Goal: Task Accomplishment & Management: Manage account settings

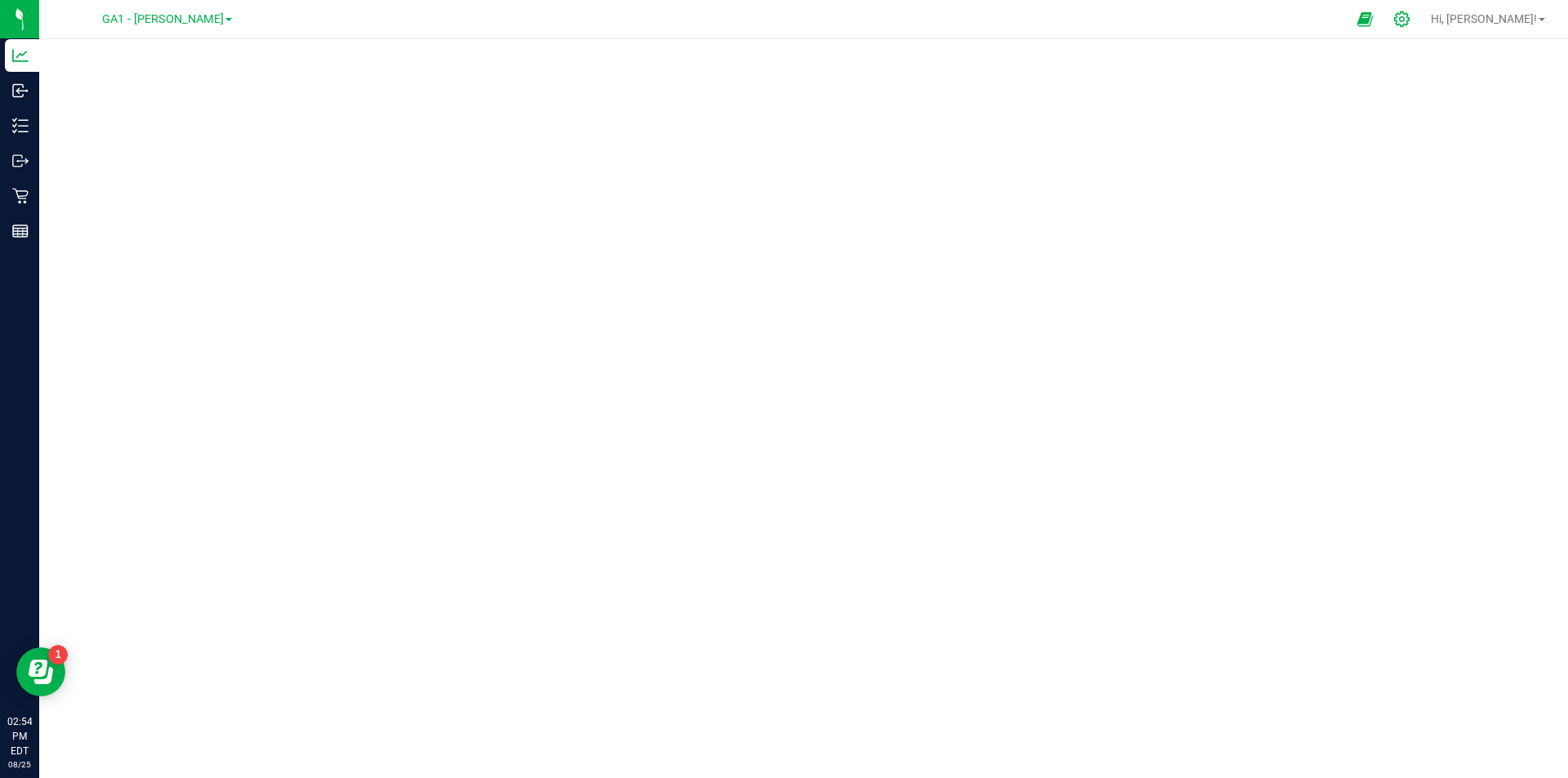
click at [1410, 23] on icon at bounding box center [1401, 19] width 17 height 17
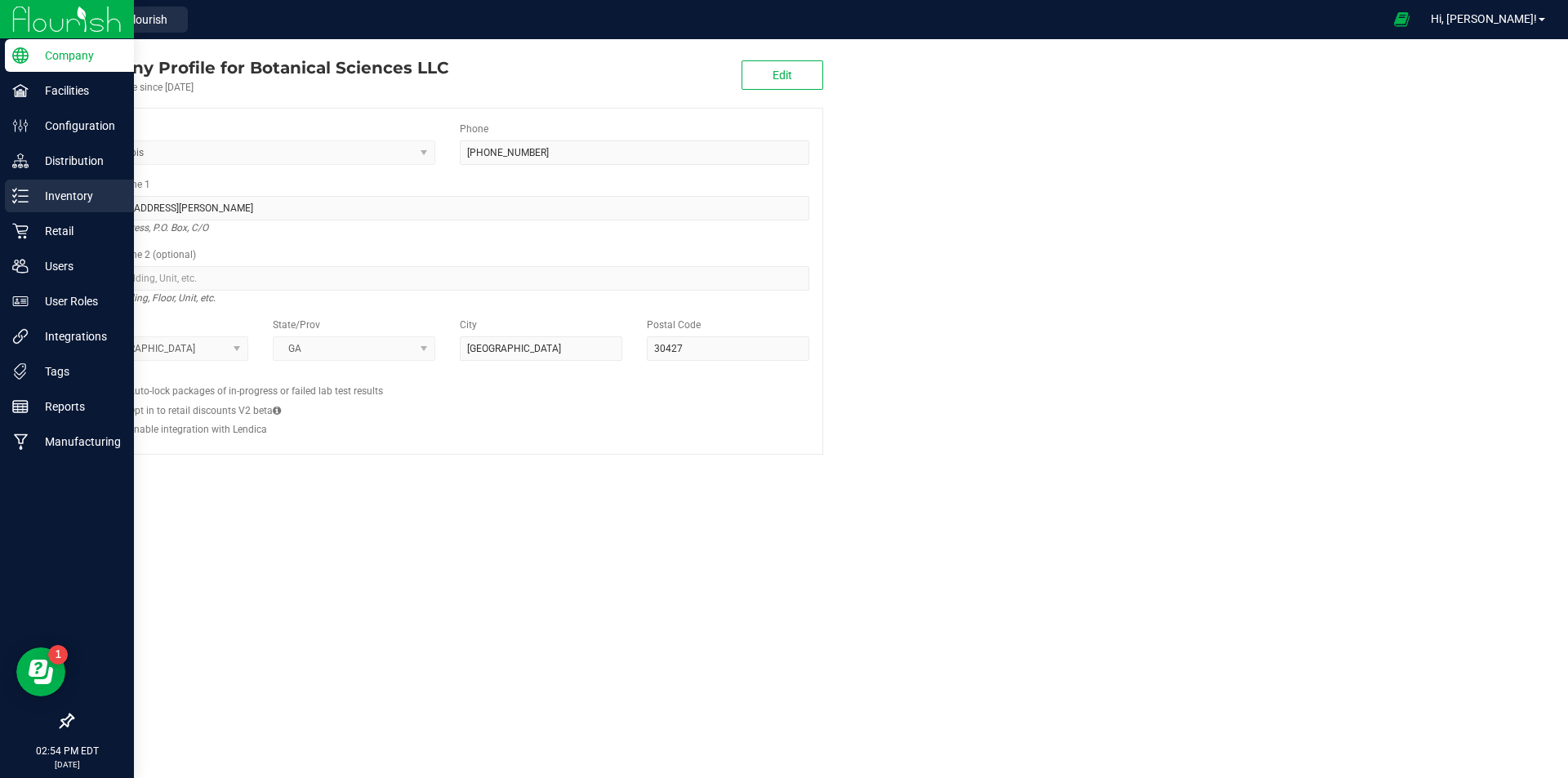
click at [82, 196] on p "Inventory" at bounding box center [77, 196] width 98 height 20
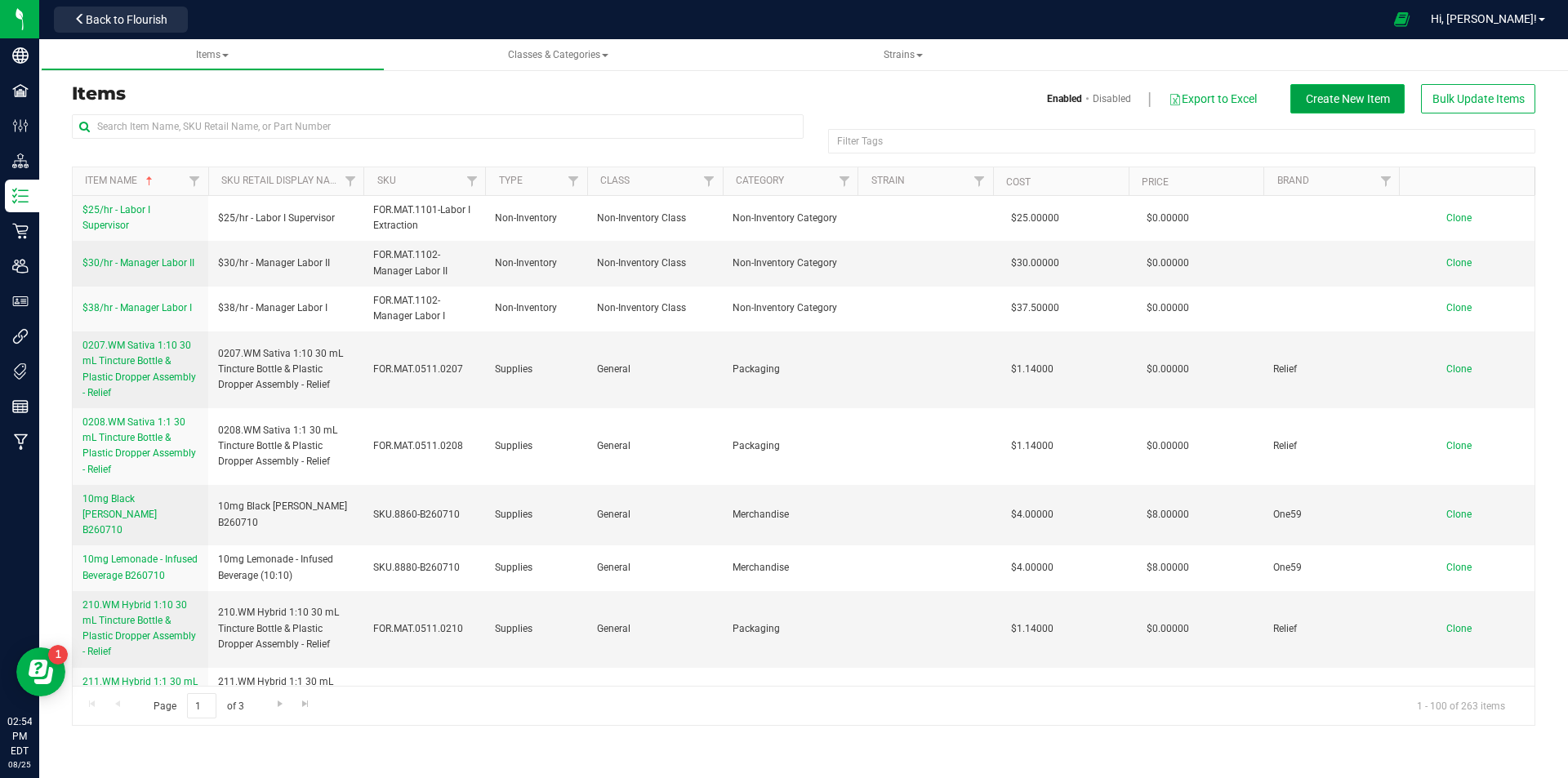
click at [1371, 101] on span "Create New Item" at bounding box center [1348, 98] width 84 height 13
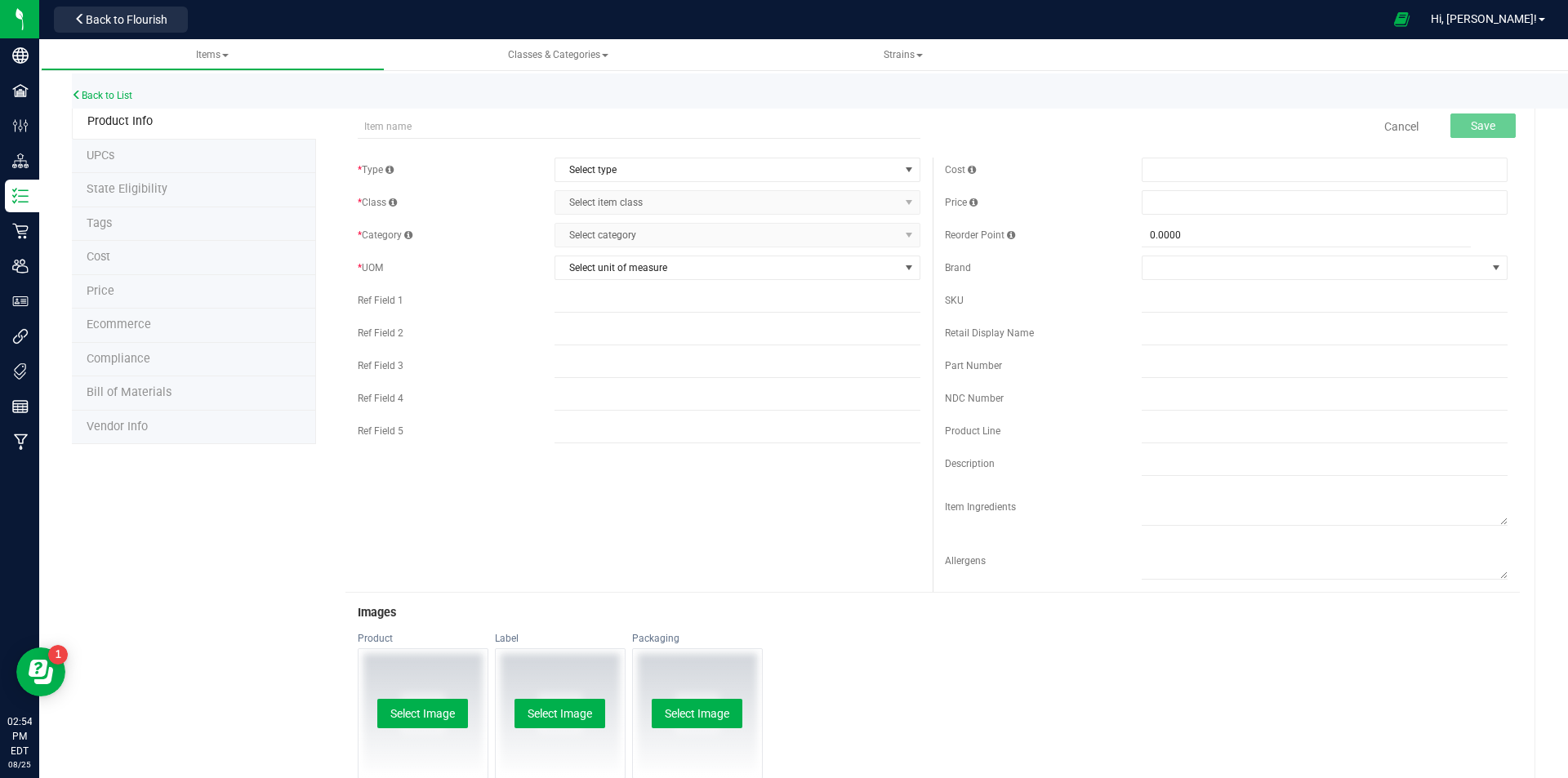
click at [682, 244] on span "Select category Select category" at bounding box center [737, 235] width 366 height 24
click at [715, 235] on span "Select category Select category" at bounding box center [737, 235] width 366 height 24
click at [911, 234] on span "Select category Select category" at bounding box center [737, 235] width 366 height 24
click at [1406, 127] on link "Cancel" at bounding box center [1401, 127] width 35 height 16
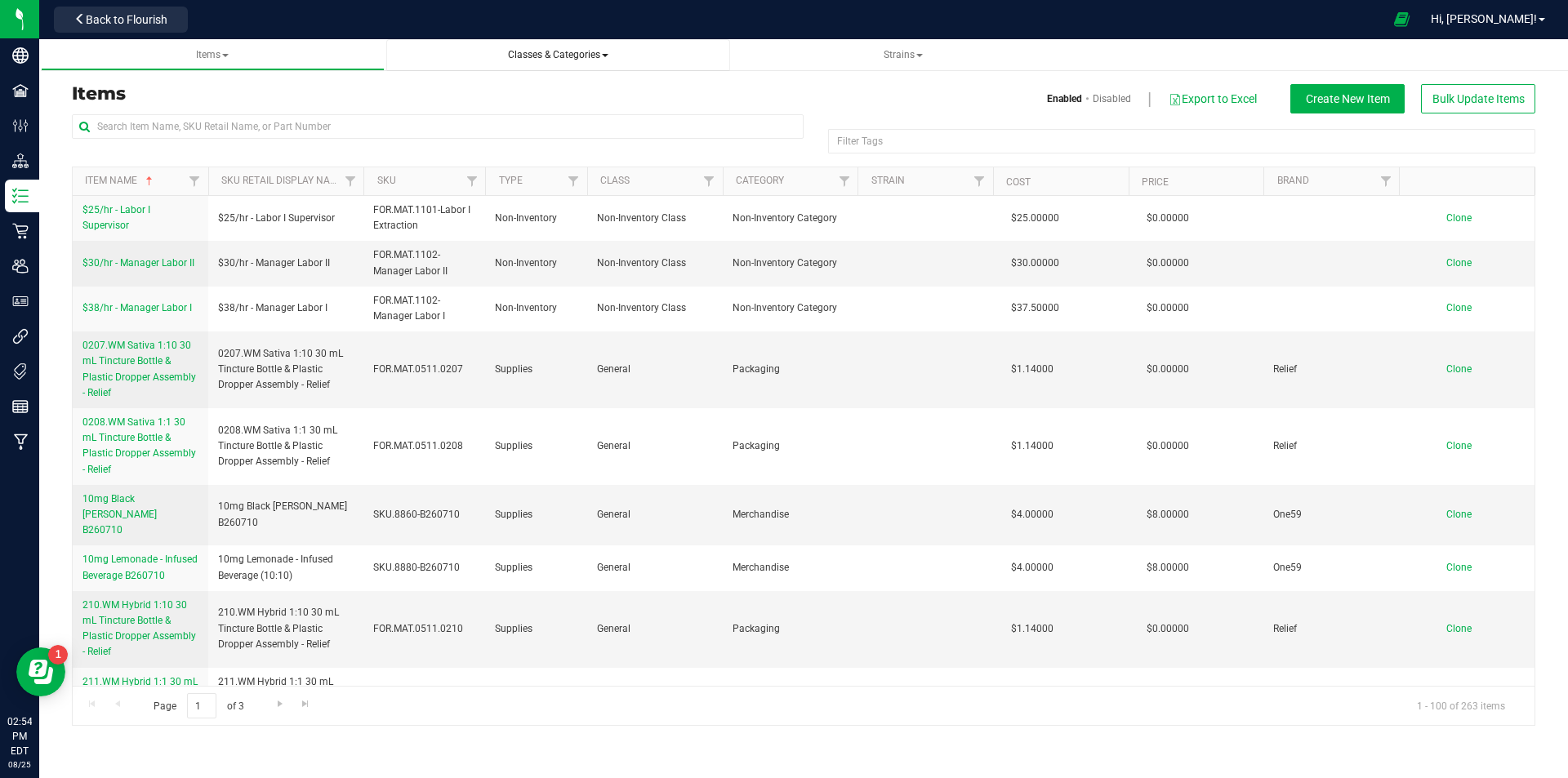
click at [593, 56] on span "Classes & Categories" at bounding box center [559, 54] width 101 height 11
click at [454, 103] on span "All classes" at bounding box center [437, 98] width 52 height 13
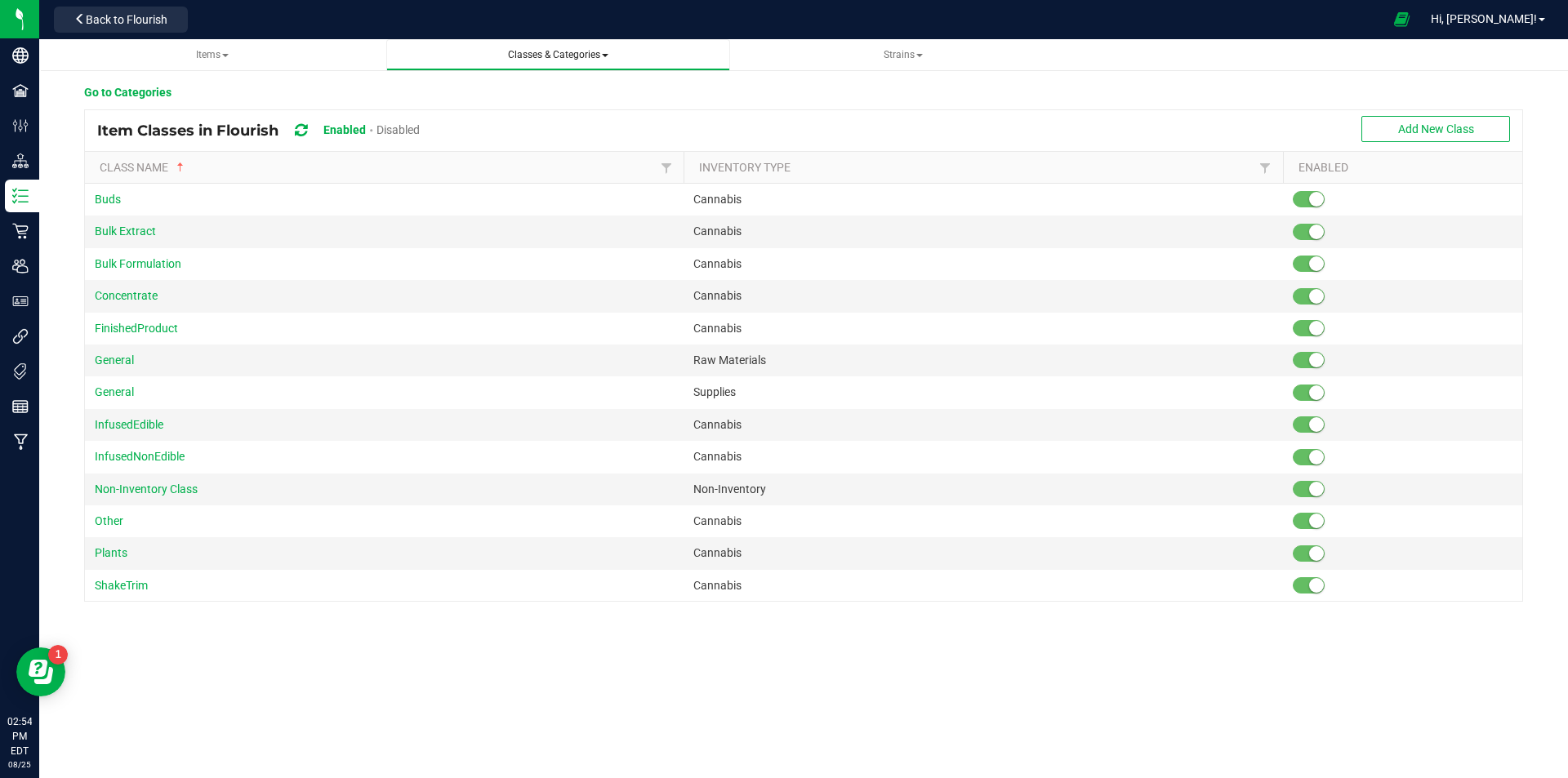
click at [584, 54] on span "Classes & Categories" at bounding box center [559, 54] width 101 height 11
click at [501, 126] on li "All categories" at bounding box center [558, 122] width 317 height 23
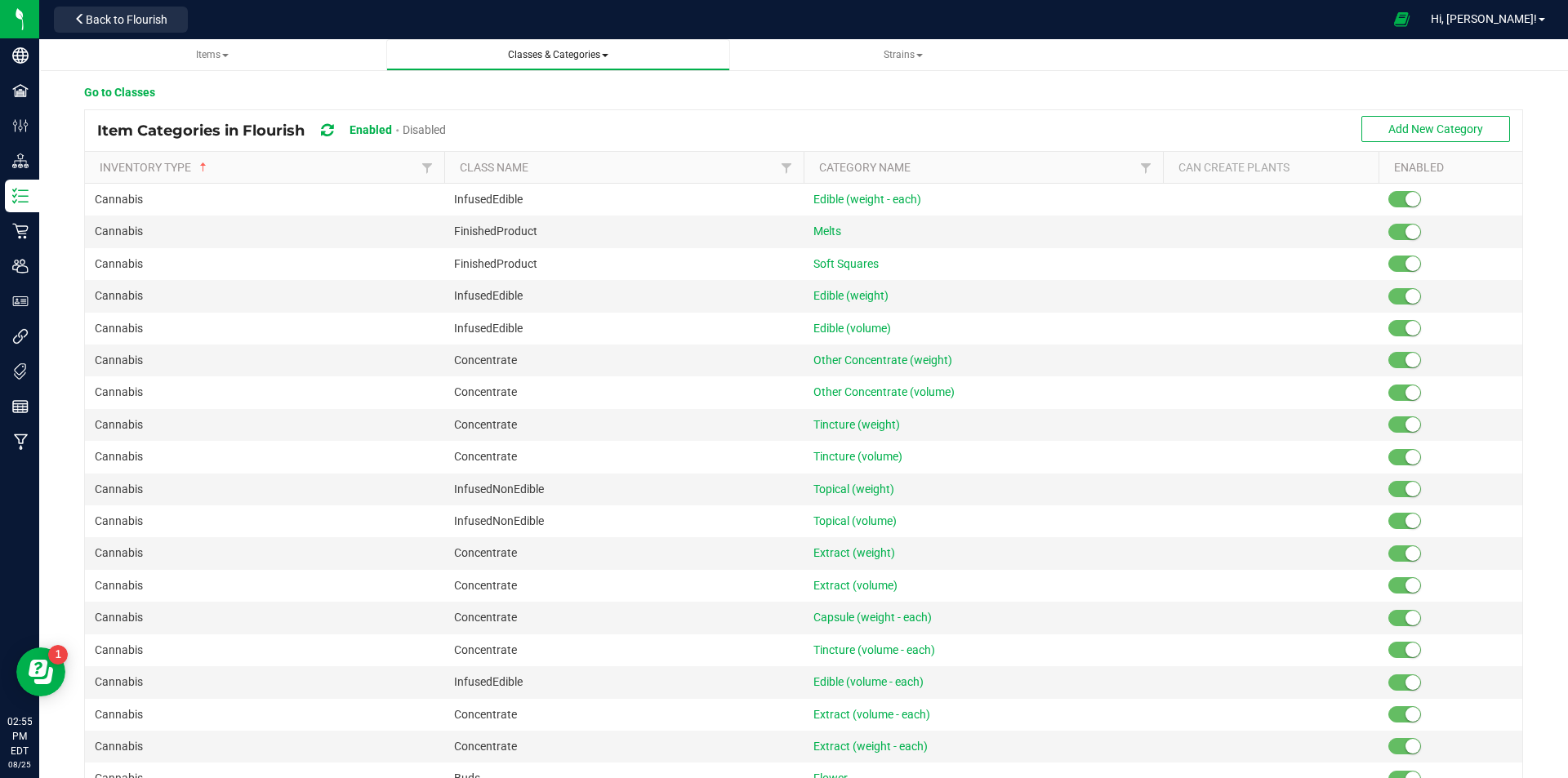
click at [539, 58] on span "Classes & Categories" at bounding box center [559, 54] width 101 height 11
click at [432, 100] on span "All classes" at bounding box center [437, 98] width 52 height 13
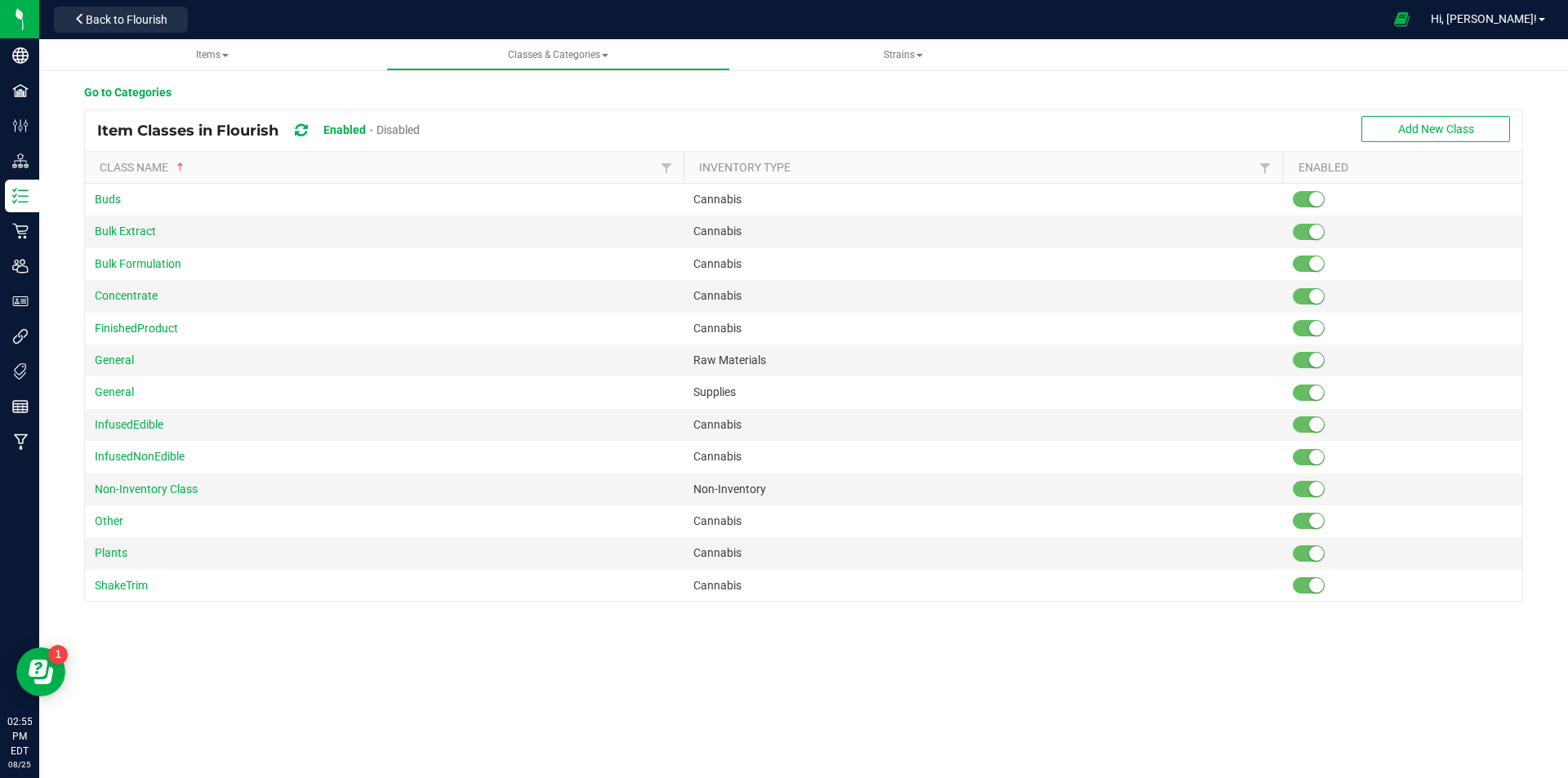
click at [1337, 125] on div "Item Classes in Flourish Enabled Disabled Add New Class" at bounding box center [803, 130] width 1437 height 41
click at [1394, 132] on button "Add New Class" at bounding box center [1435, 129] width 148 height 26
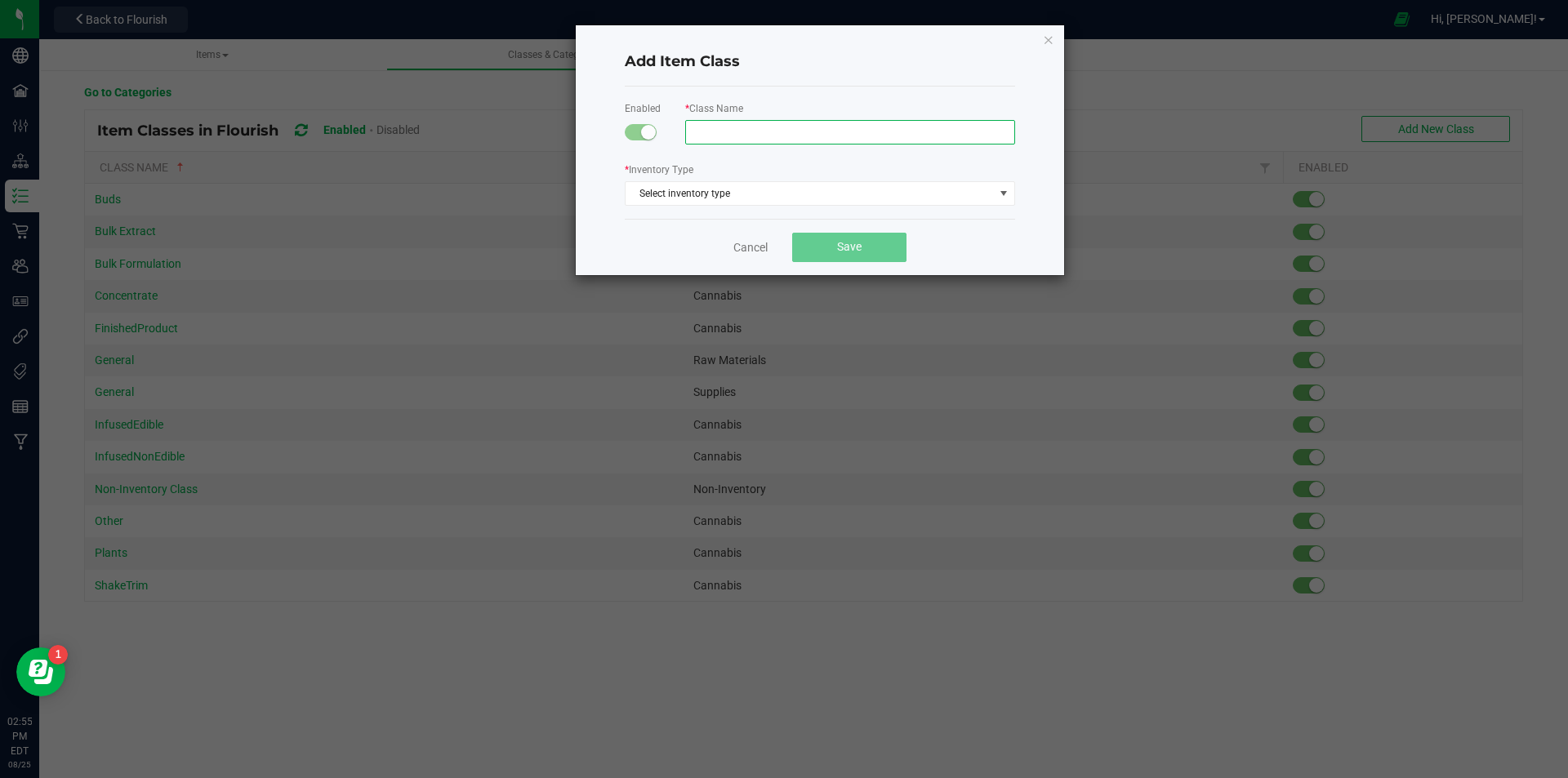
click at [746, 133] on input "text" at bounding box center [850, 132] width 330 height 24
drag, startPoint x: 700, startPoint y: 108, endPoint x: 764, endPoint y: 108, distance: 64.0
click at [762, 108] on div "* Class Name" at bounding box center [838, 122] width 355 height 45
click at [762, 202] on span "Select inventory type" at bounding box center [809, 193] width 369 height 23
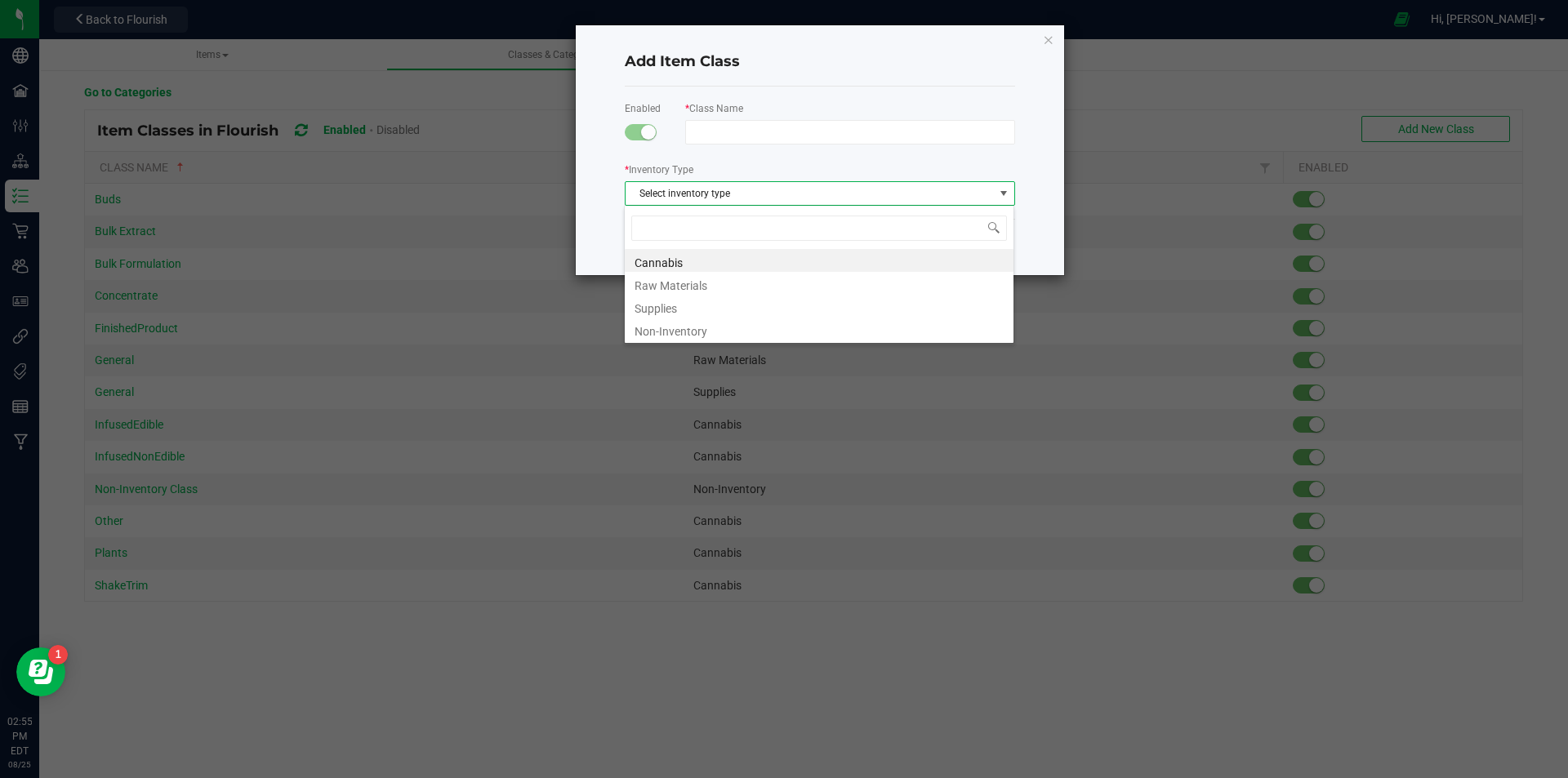
scroll to position [23, 390]
click at [1037, 191] on div "Add Item Class Enabled * Class Name * Inventory Type Select inventory type Canc…" at bounding box center [820, 150] width 488 height 250
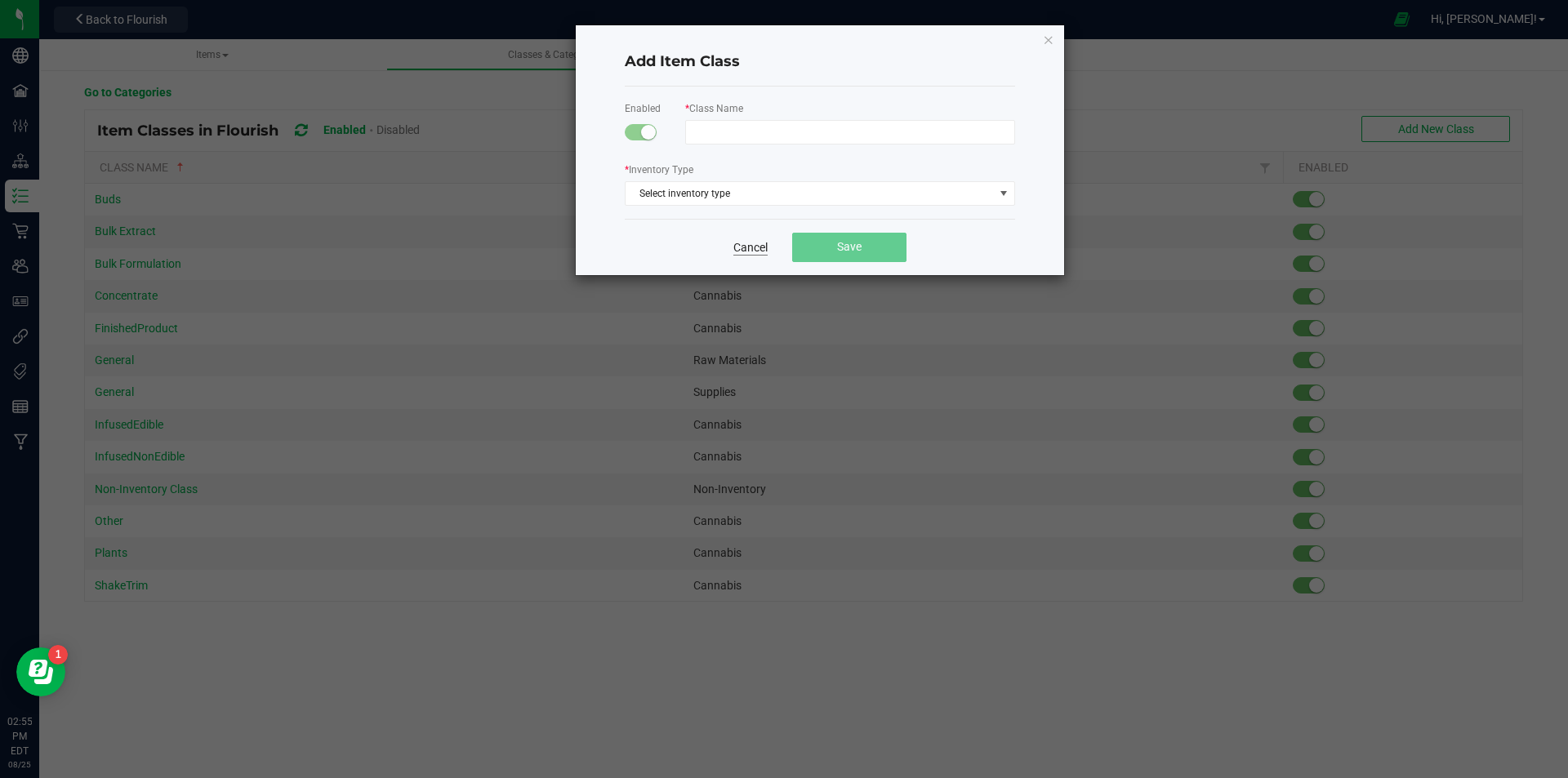
click at [751, 247] on link "Cancel" at bounding box center [751, 247] width 35 height 16
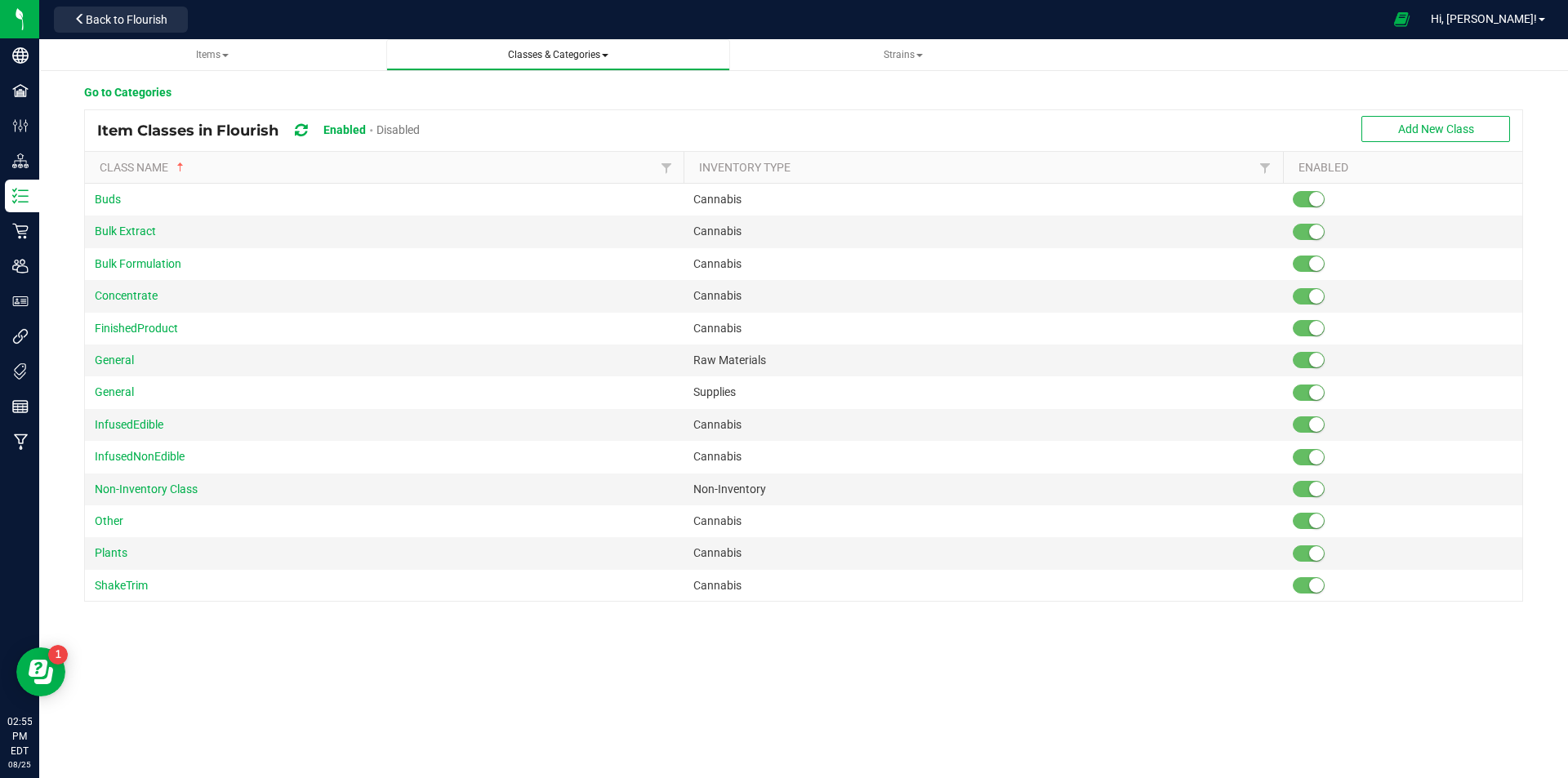
click at [583, 53] on span "Classes & Categories" at bounding box center [559, 54] width 101 height 11
click at [484, 124] on li "All categories" at bounding box center [558, 122] width 317 height 23
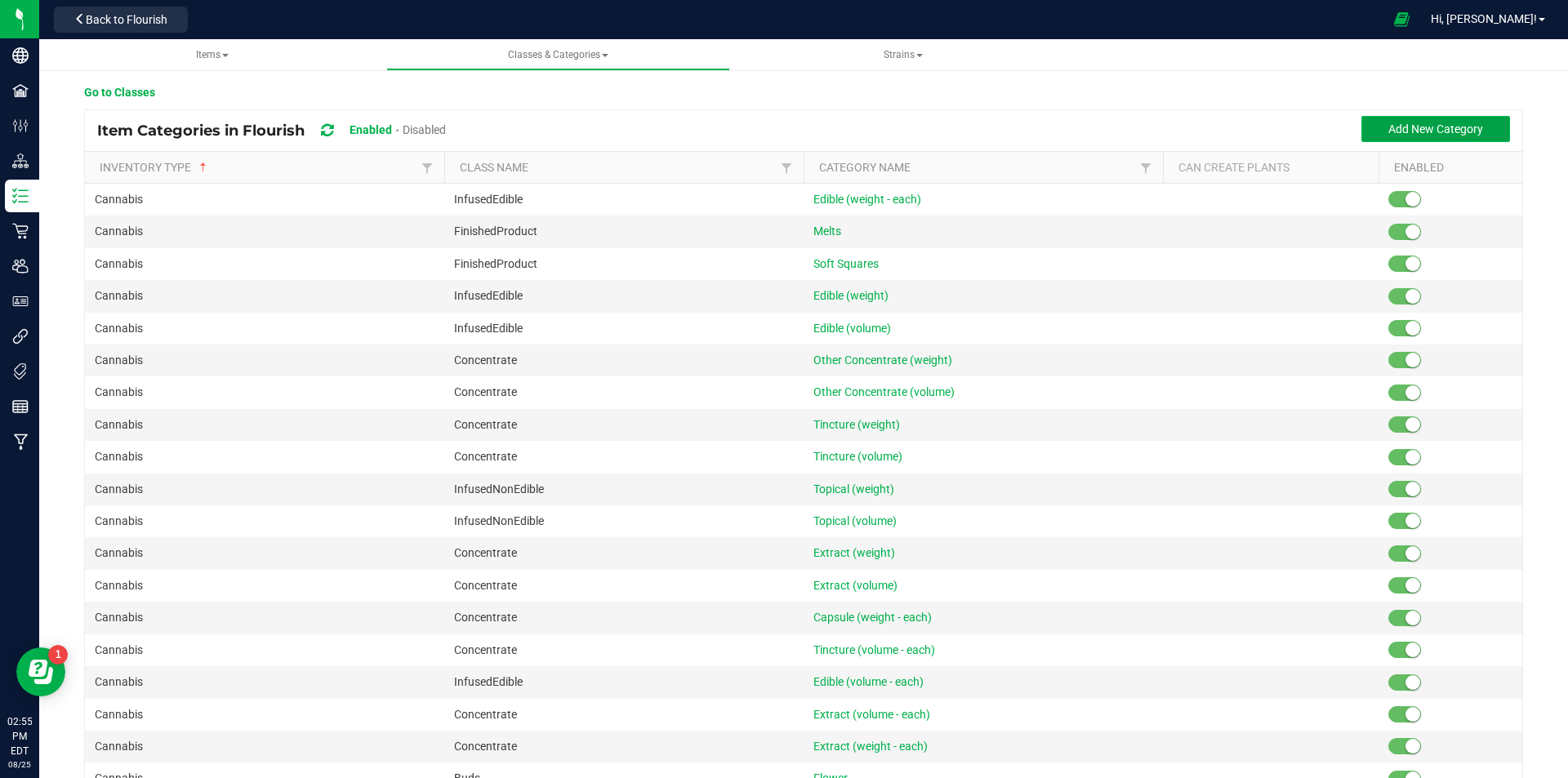
click at [1449, 124] on span "Add New Category" at bounding box center [1435, 128] width 95 height 13
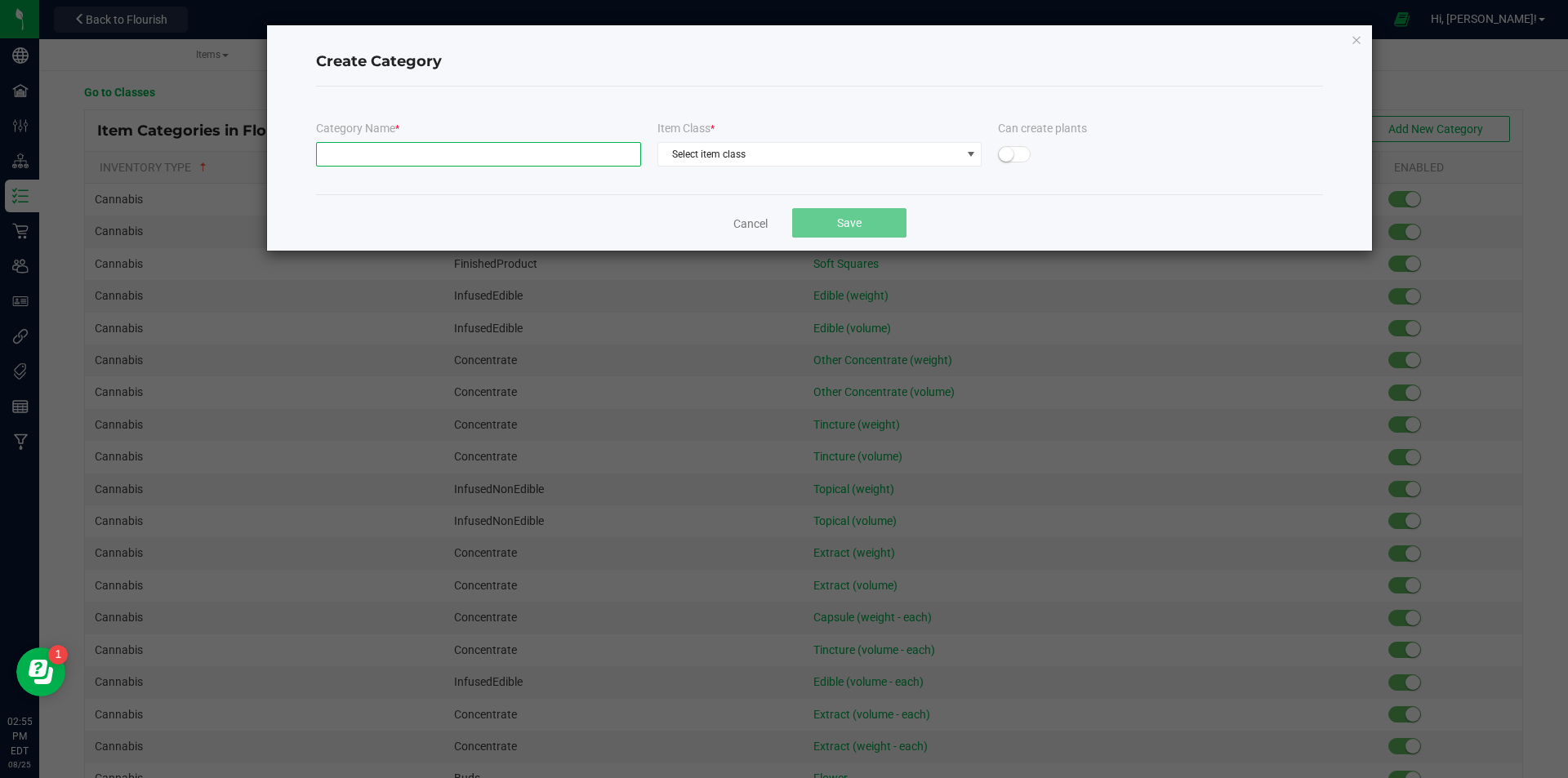
click at [541, 154] on input "text" at bounding box center [478, 154] width 325 height 24
click at [735, 157] on span "Select item class" at bounding box center [809, 154] width 303 height 23
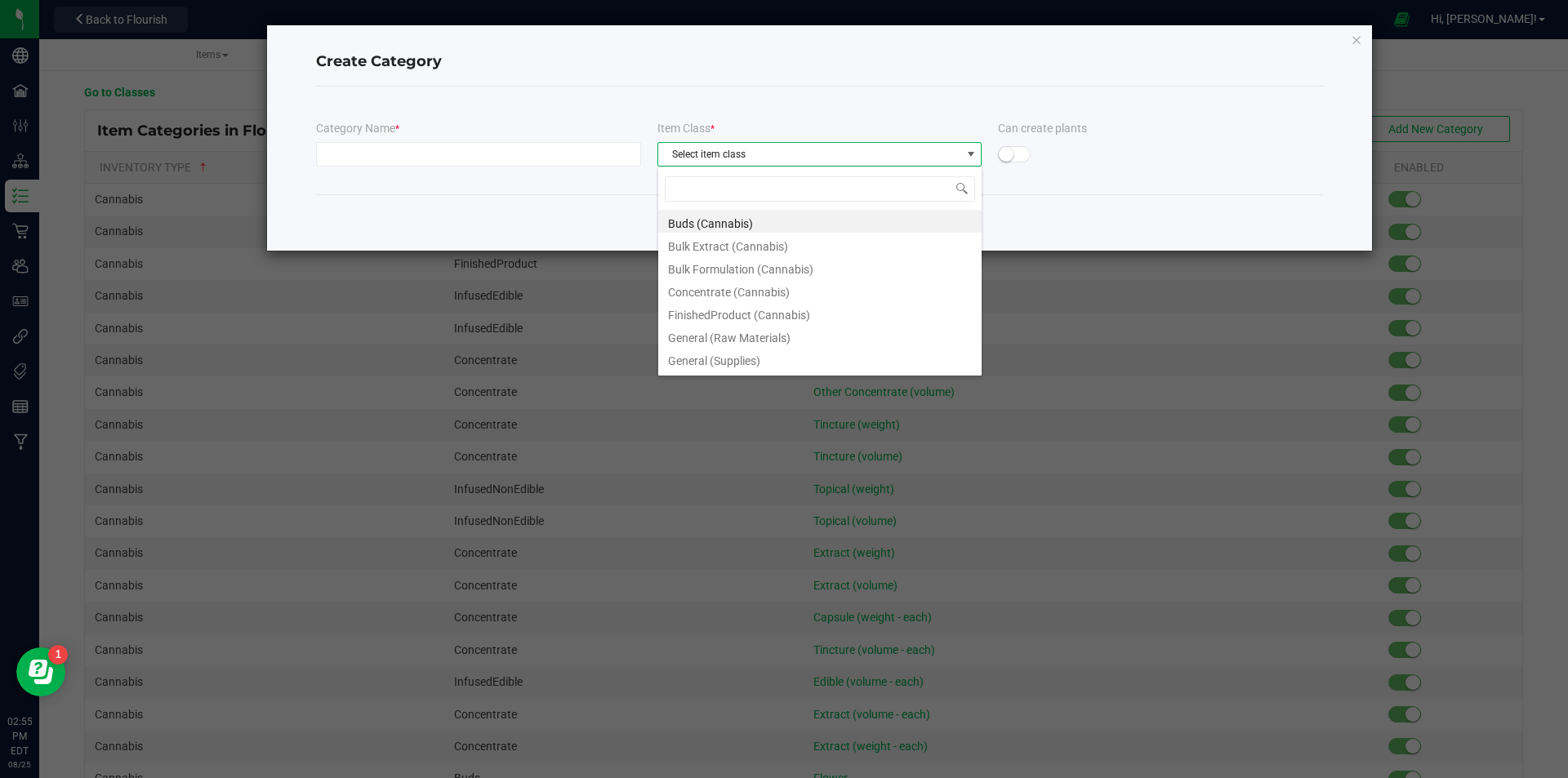
click at [1118, 155] on div at bounding box center [1160, 154] width 325 height 24
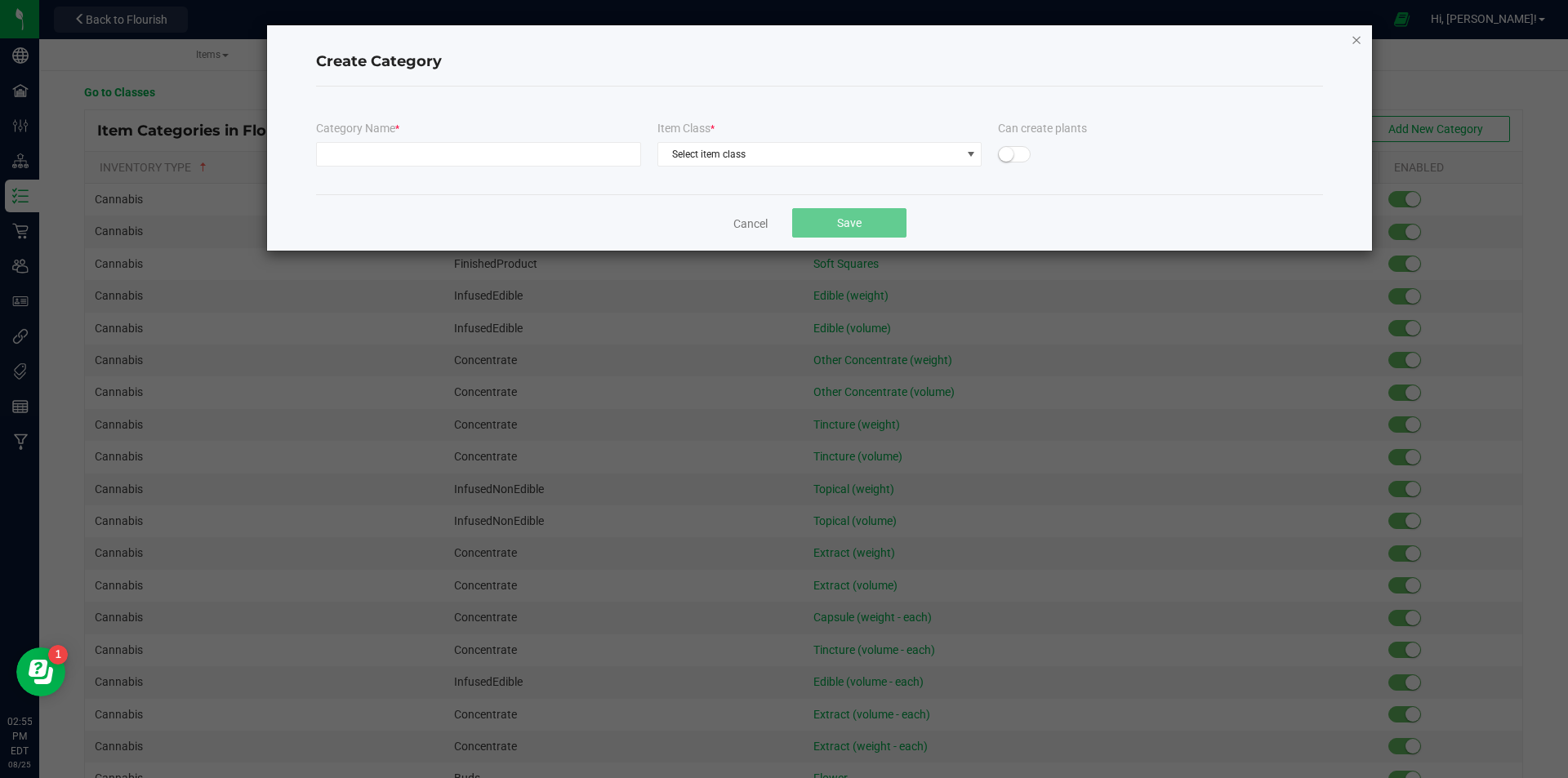
click at [1354, 37] on icon "button" at bounding box center [1356, 39] width 11 height 20
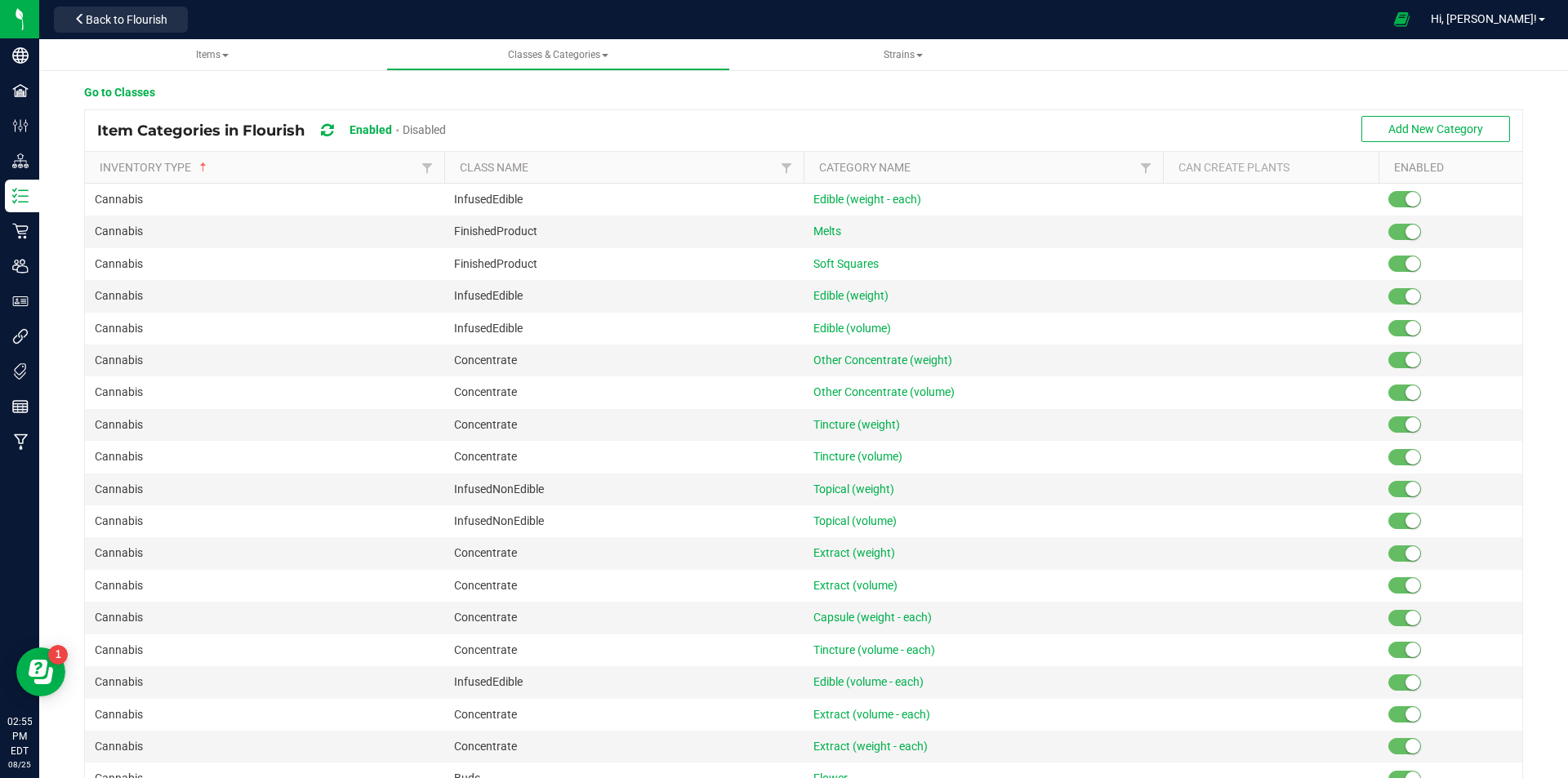
click at [924, 93] on div "Go to Classes" at bounding box center [809, 96] width 1451 height 25
click at [1262, 135] on div "Item Categories in Flourish Enabled Disabled Add New Category" at bounding box center [803, 130] width 1437 height 41
click at [898, 53] on span "Strains" at bounding box center [903, 54] width 39 height 11
click at [561, 95] on div "Go to Classes" at bounding box center [809, 96] width 1451 height 25
click at [822, 232] on span "Melts" at bounding box center [827, 231] width 28 height 13
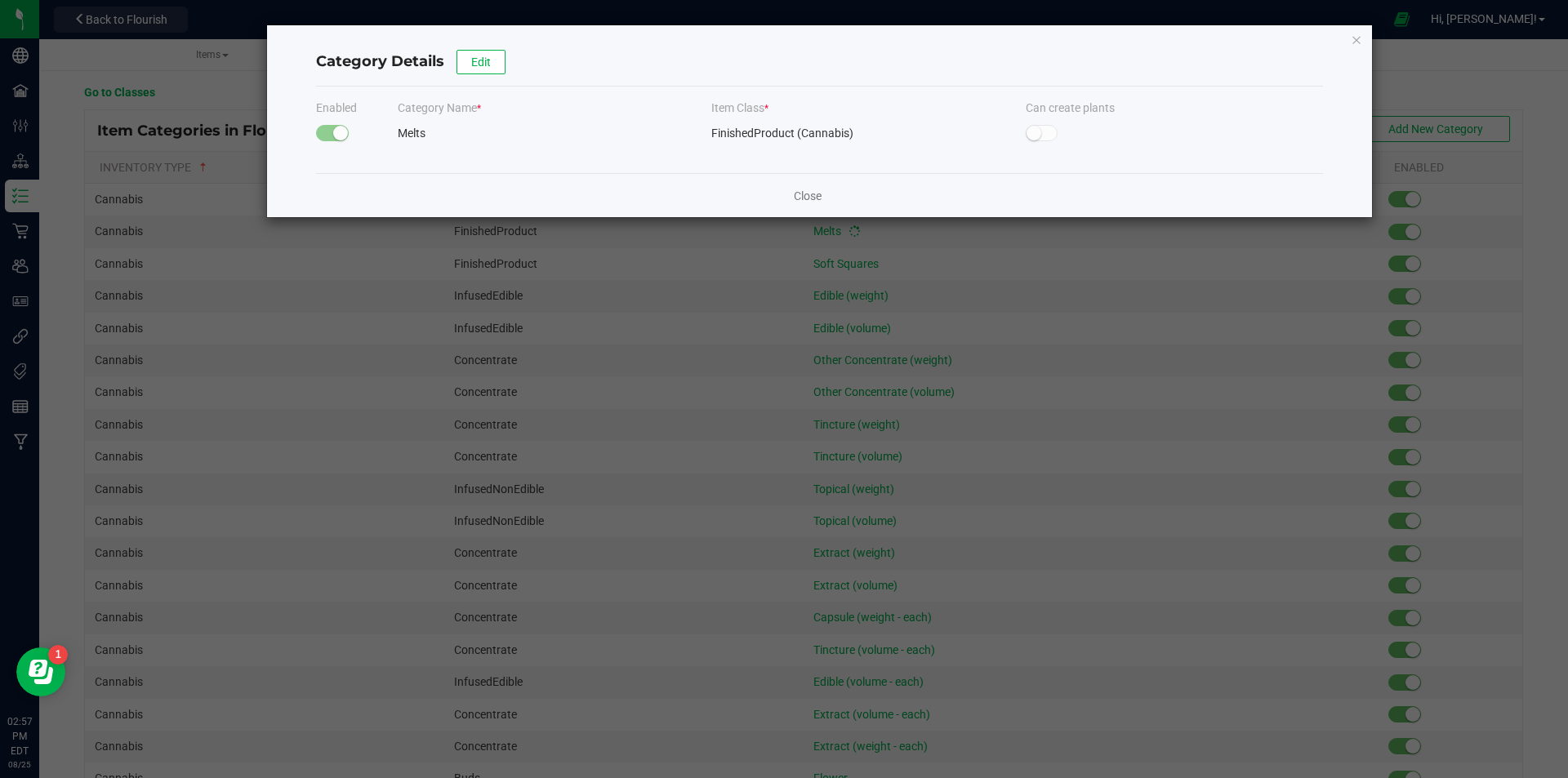
drag, startPoint x: 716, startPoint y: 133, endPoint x: 882, endPoint y: 135, distance: 166.0
click at [879, 135] on div "FinishedProduct (Cannabis)" at bounding box center [859, 133] width 297 height 24
drag, startPoint x: 882, startPoint y: 135, endPoint x: 1265, endPoint y: 117, distance: 383.4
click at [885, 135] on div "FinishedProduct (Cannabis)" at bounding box center [859, 133] width 297 height 24
click at [812, 197] on link "Close" at bounding box center [807, 196] width 28 height 16
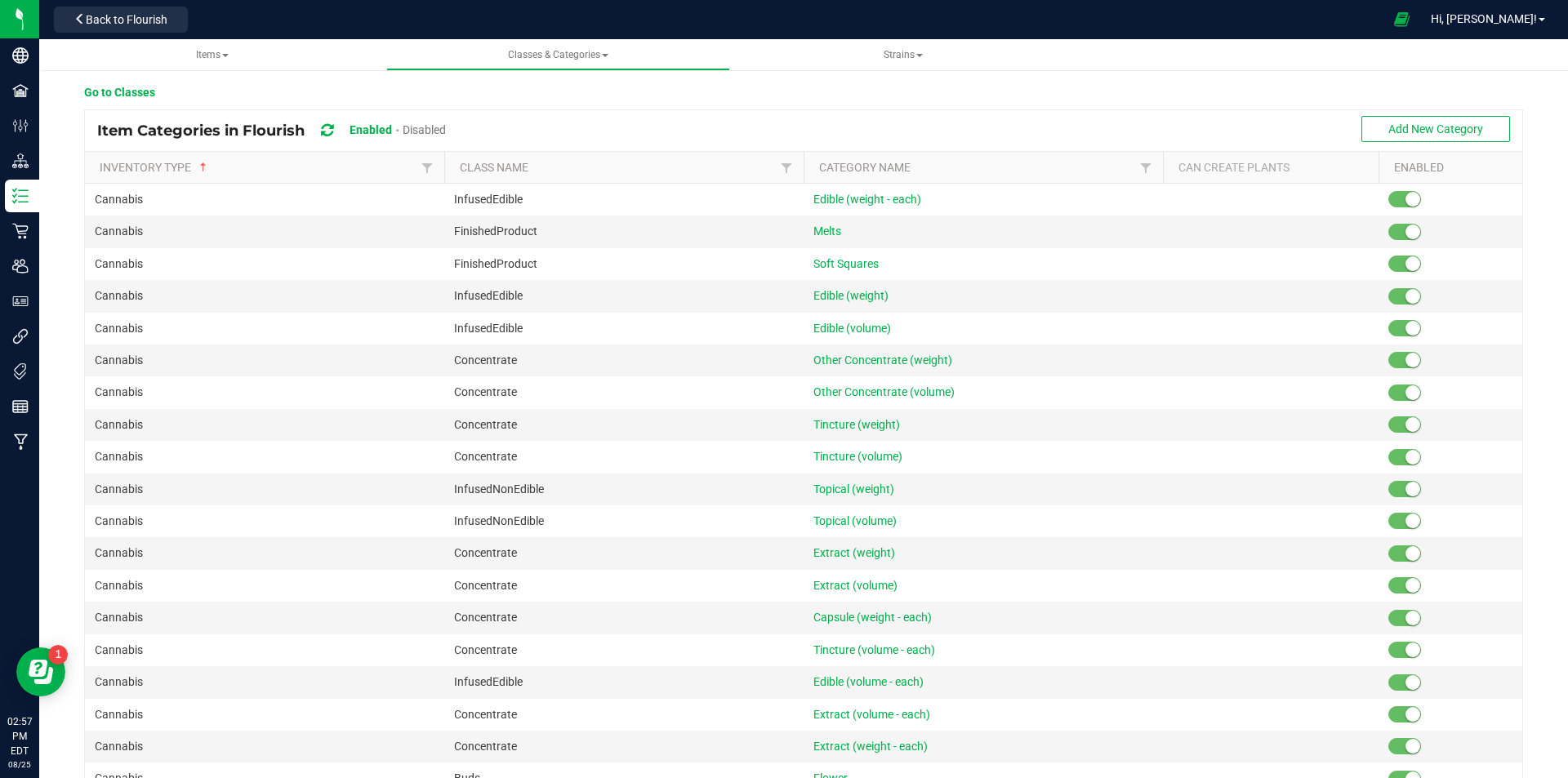
scroll to position [144, 0]
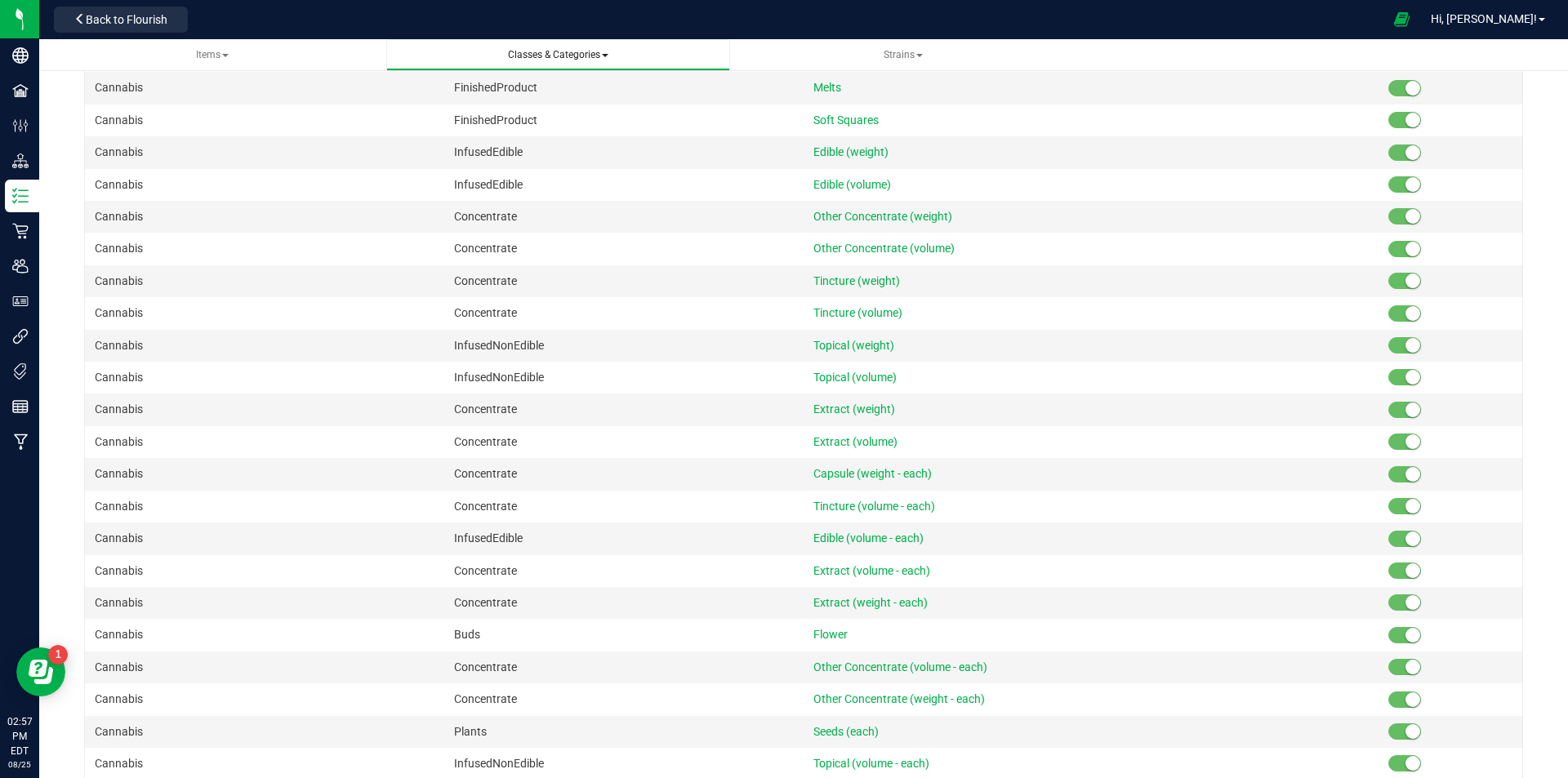
click at [566, 49] on span "Classes & Categories" at bounding box center [559, 54] width 101 height 11
click at [431, 124] on span "All categories" at bounding box center [445, 122] width 68 height 13
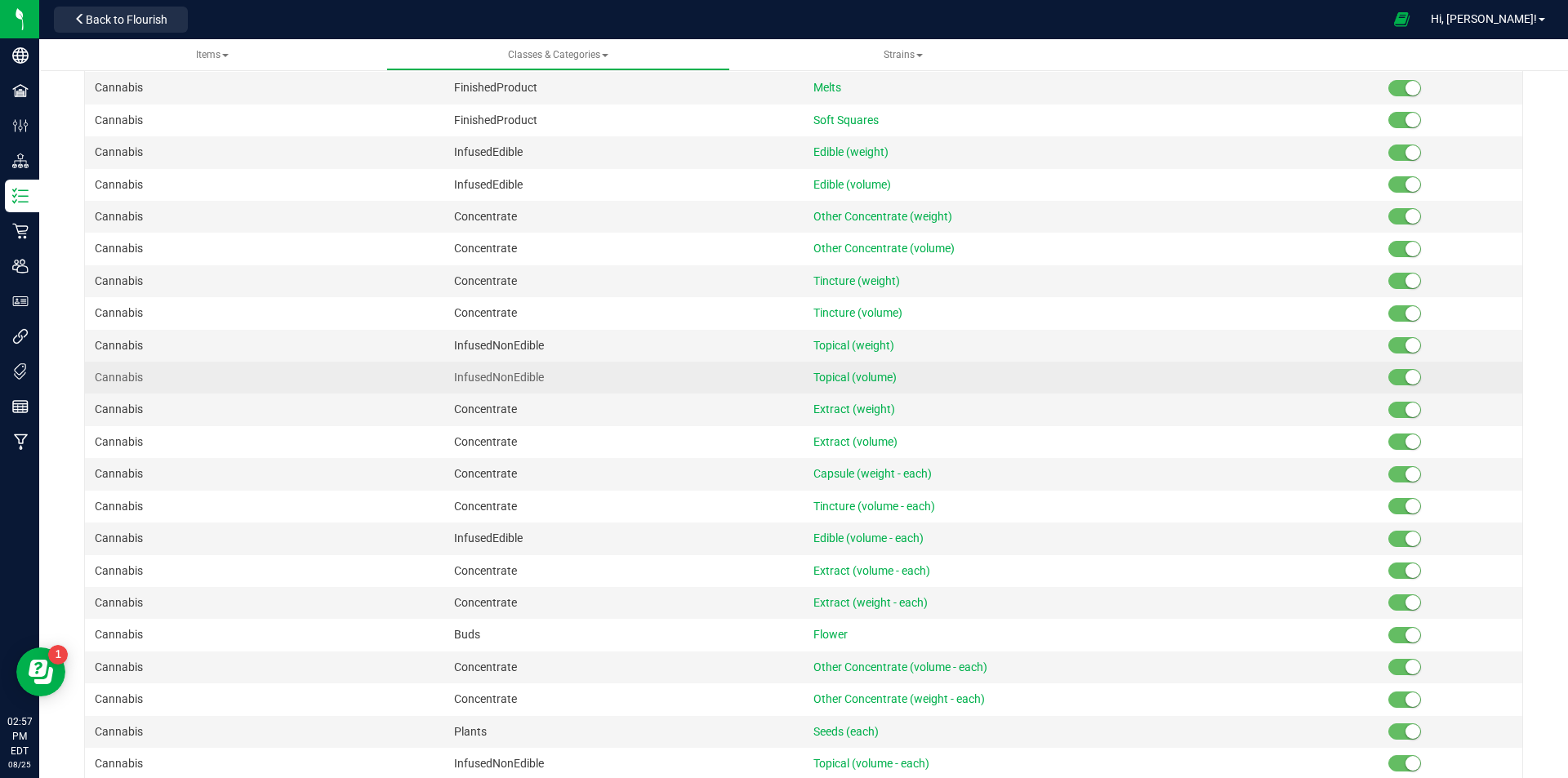
scroll to position [0, 0]
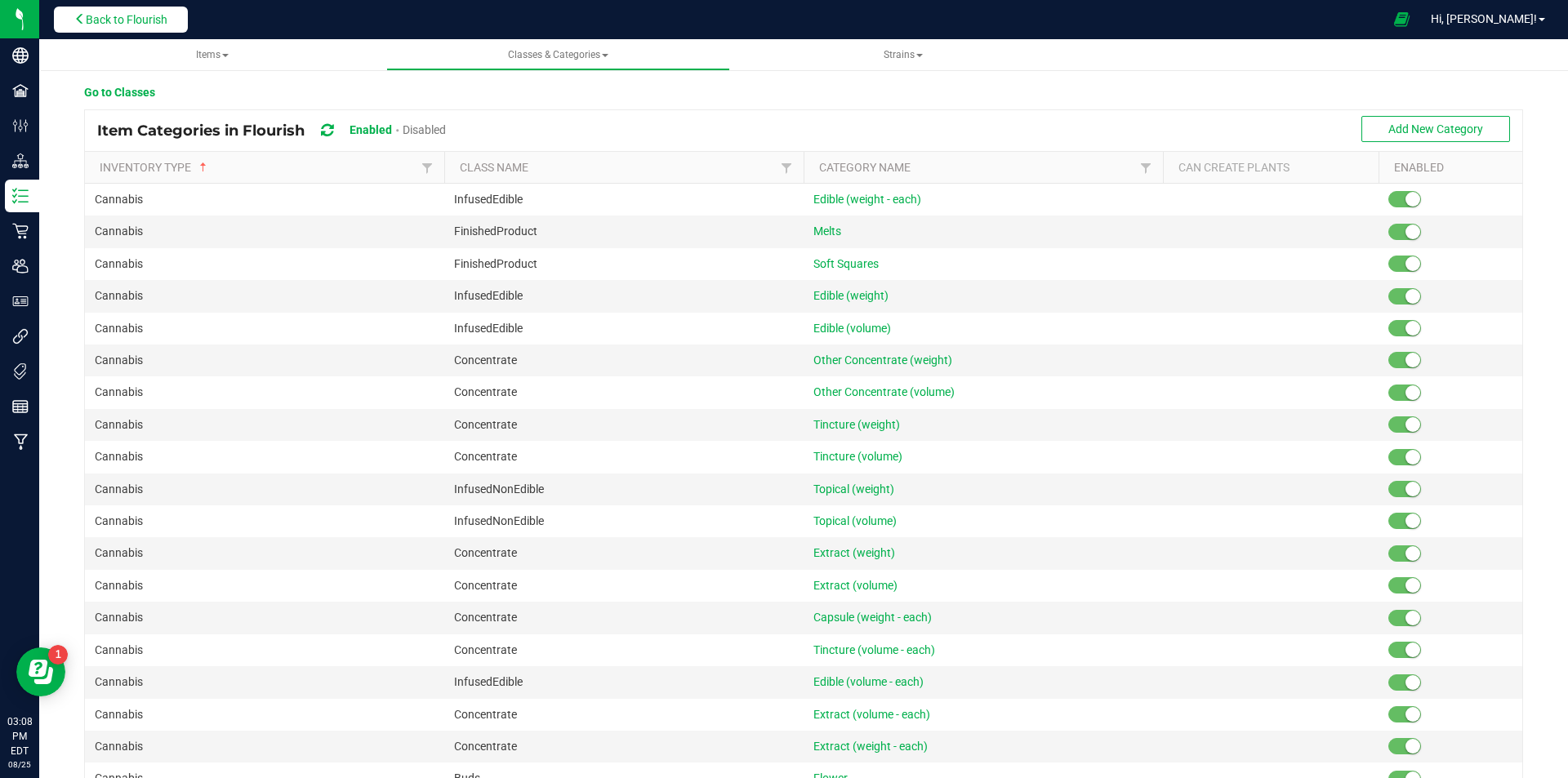
click at [111, 25] on span "Back to Flourish" at bounding box center [127, 19] width 82 height 13
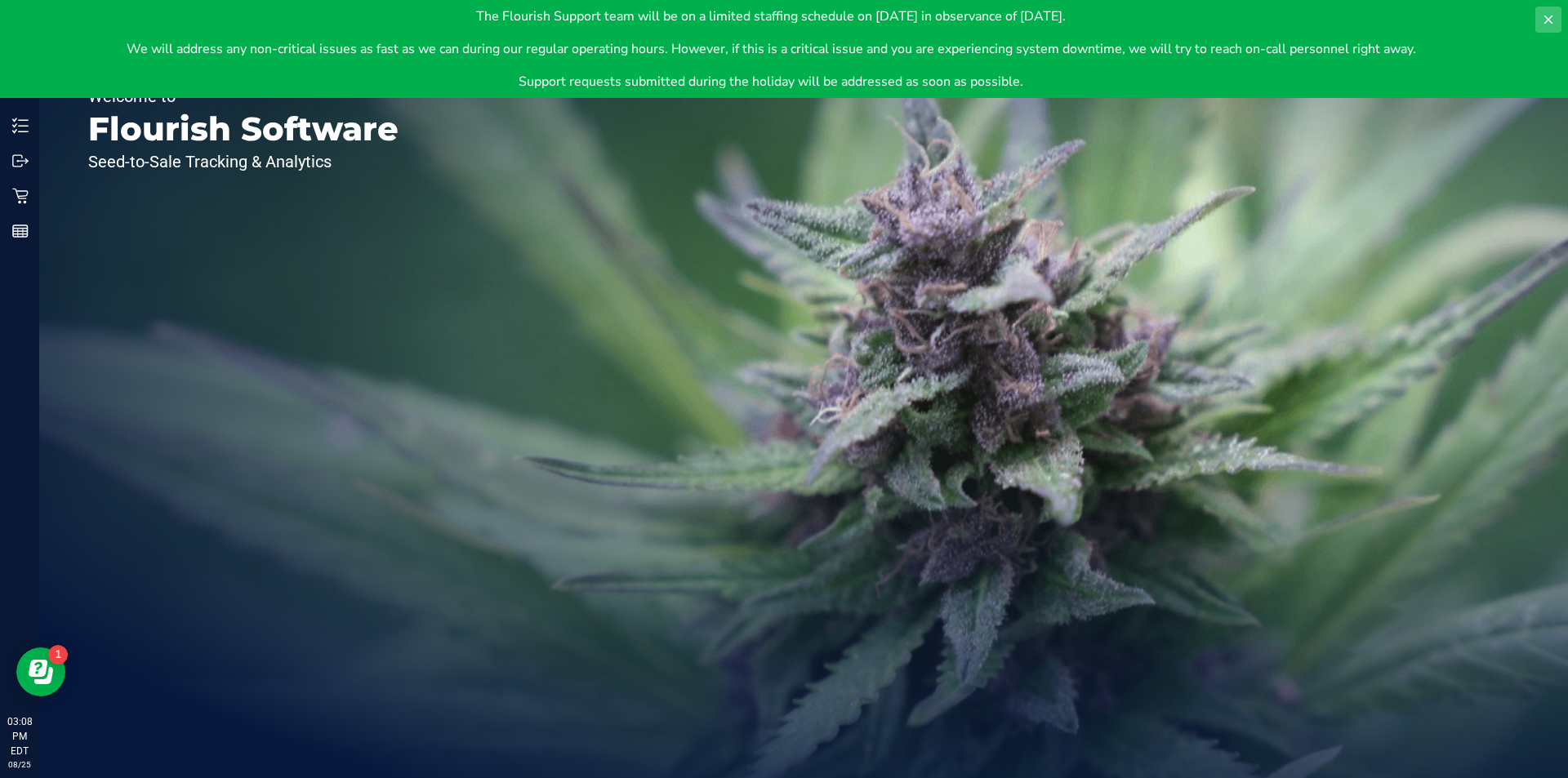
click at [1545, 19] on icon at bounding box center [1548, 19] width 13 height 13
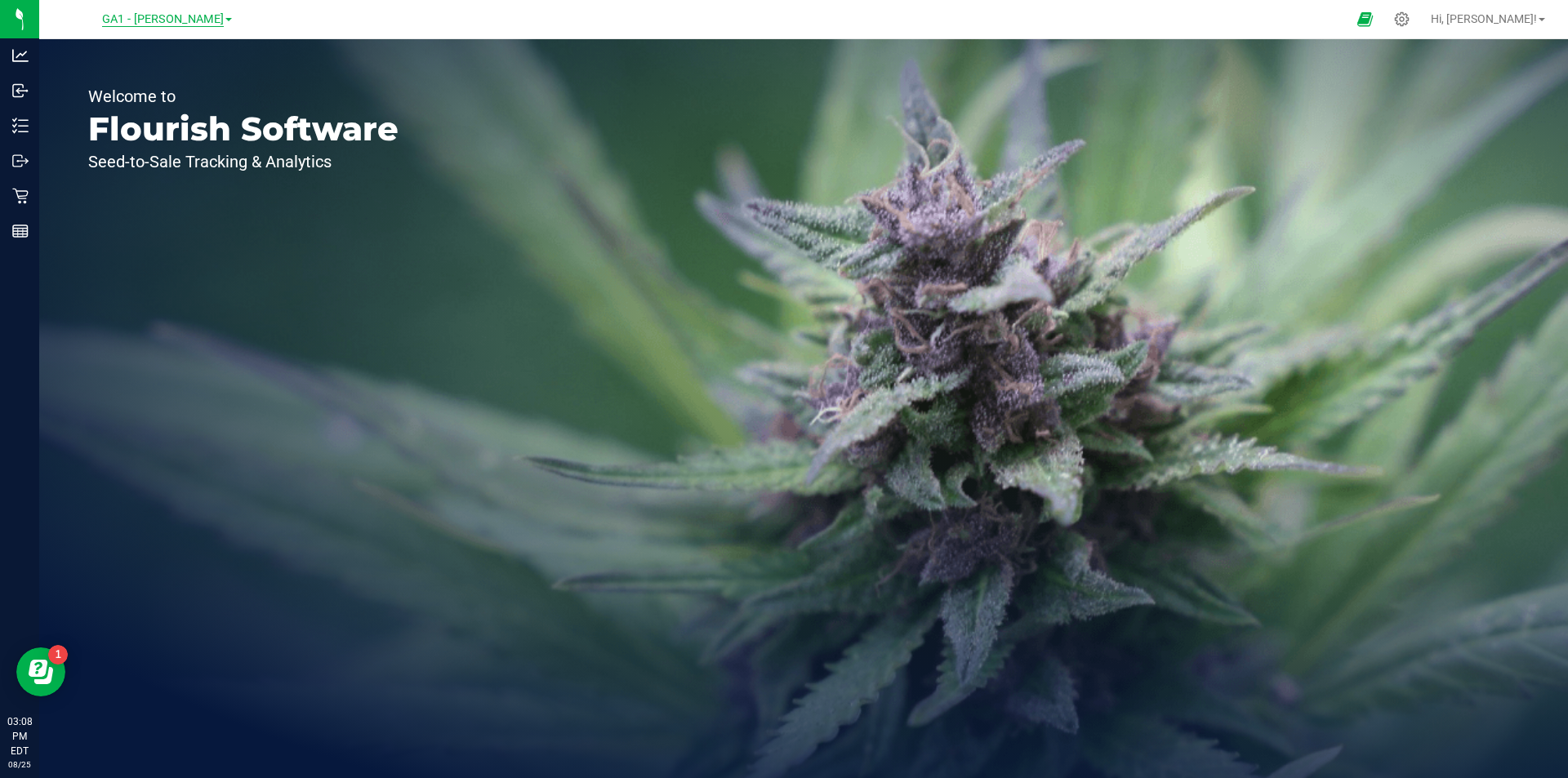
click at [173, 24] on span "GA1 - [PERSON_NAME]" at bounding box center [163, 19] width 121 height 15
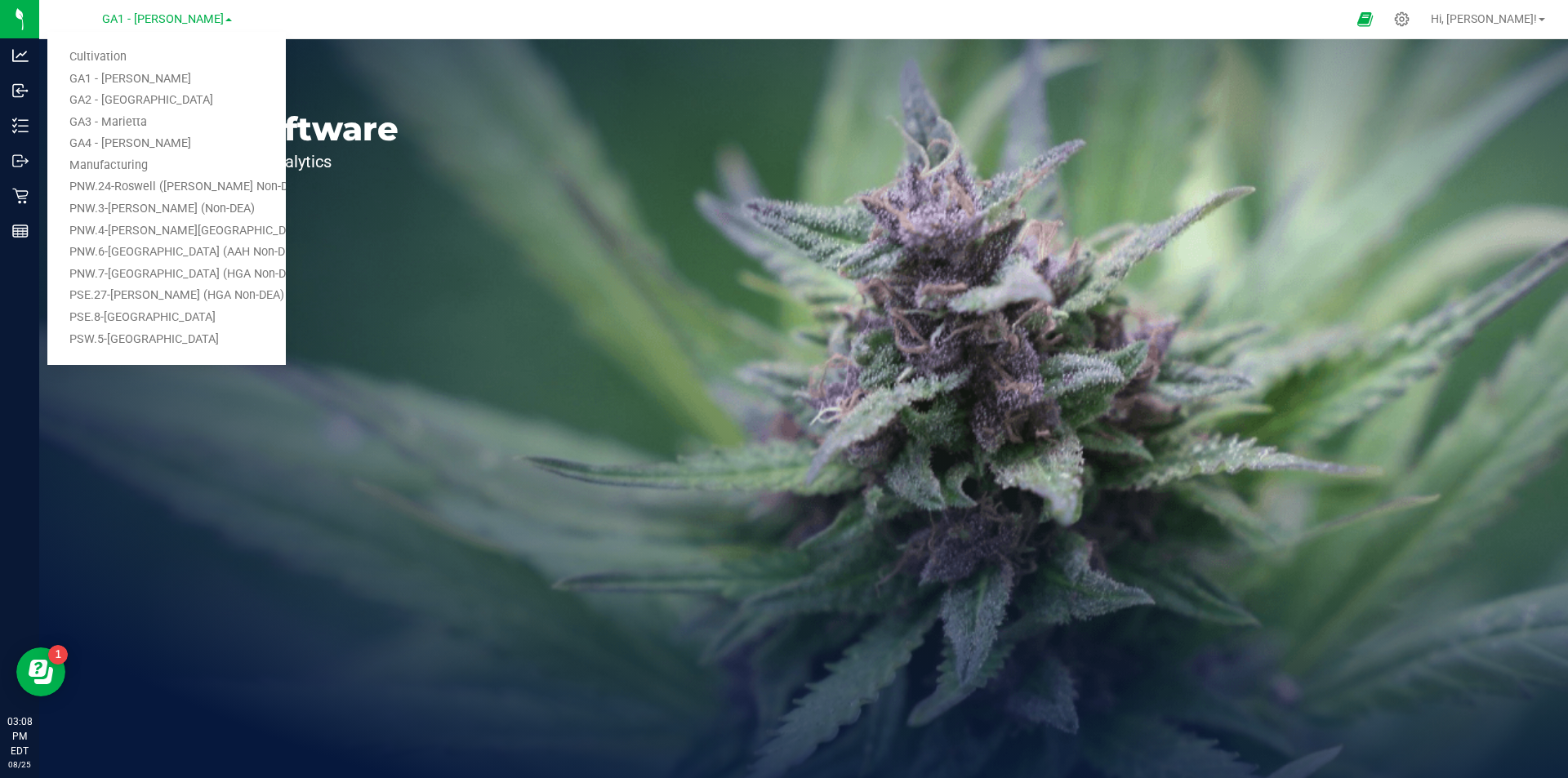
click at [462, 166] on div "Welcome to Flourish Software Seed-to-Sale Tracking & Analytics" at bounding box center [803, 409] width 1529 height 739
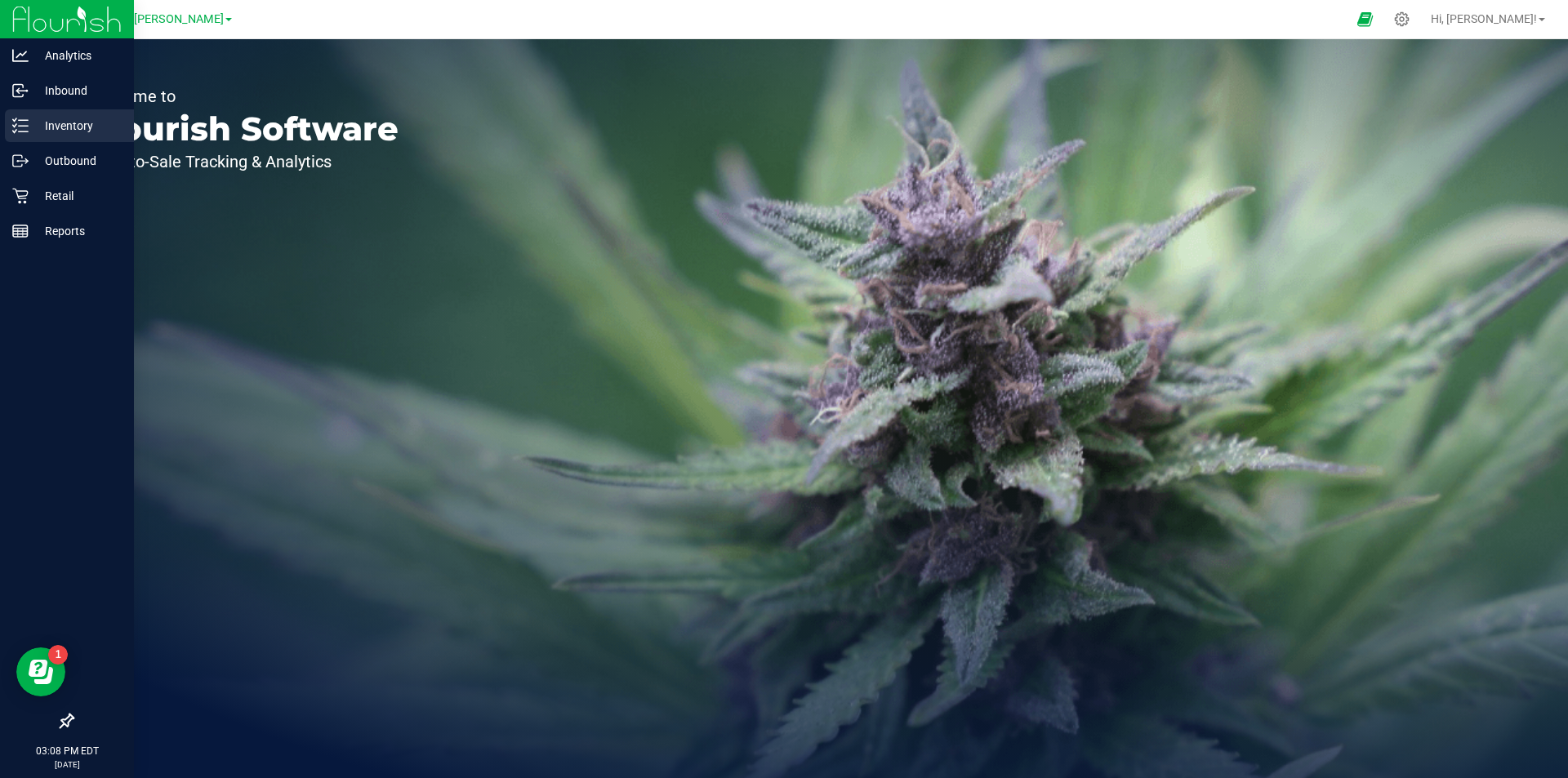
click at [91, 133] on p "Inventory" at bounding box center [77, 126] width 98 height 20
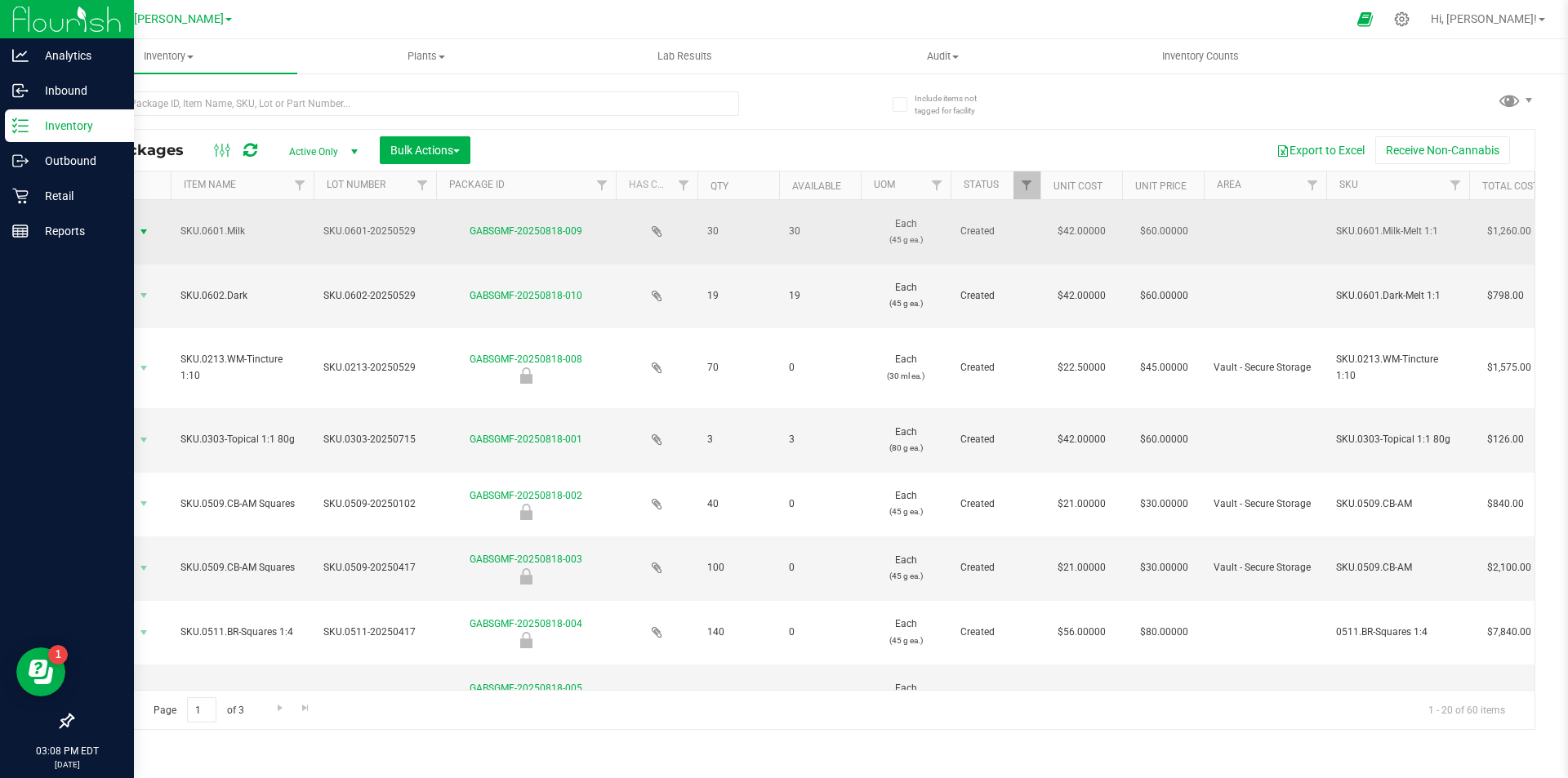
click at [127, 232] on span "Action" at bounding box center [111, 232] width 44 height 23
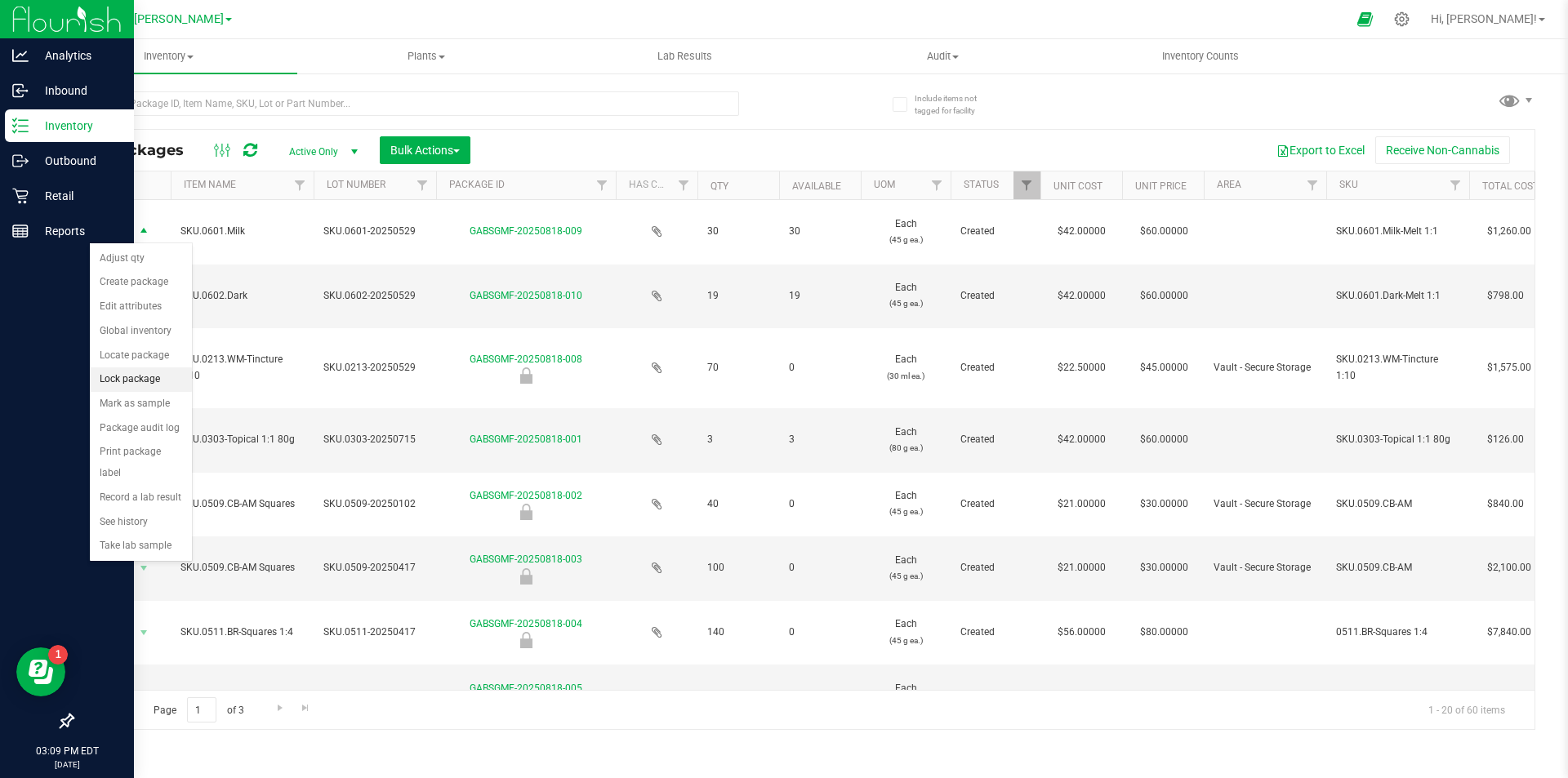
click at [157, 381] on li "Lock package" at bounding box center [141, 380] width 102 height 24
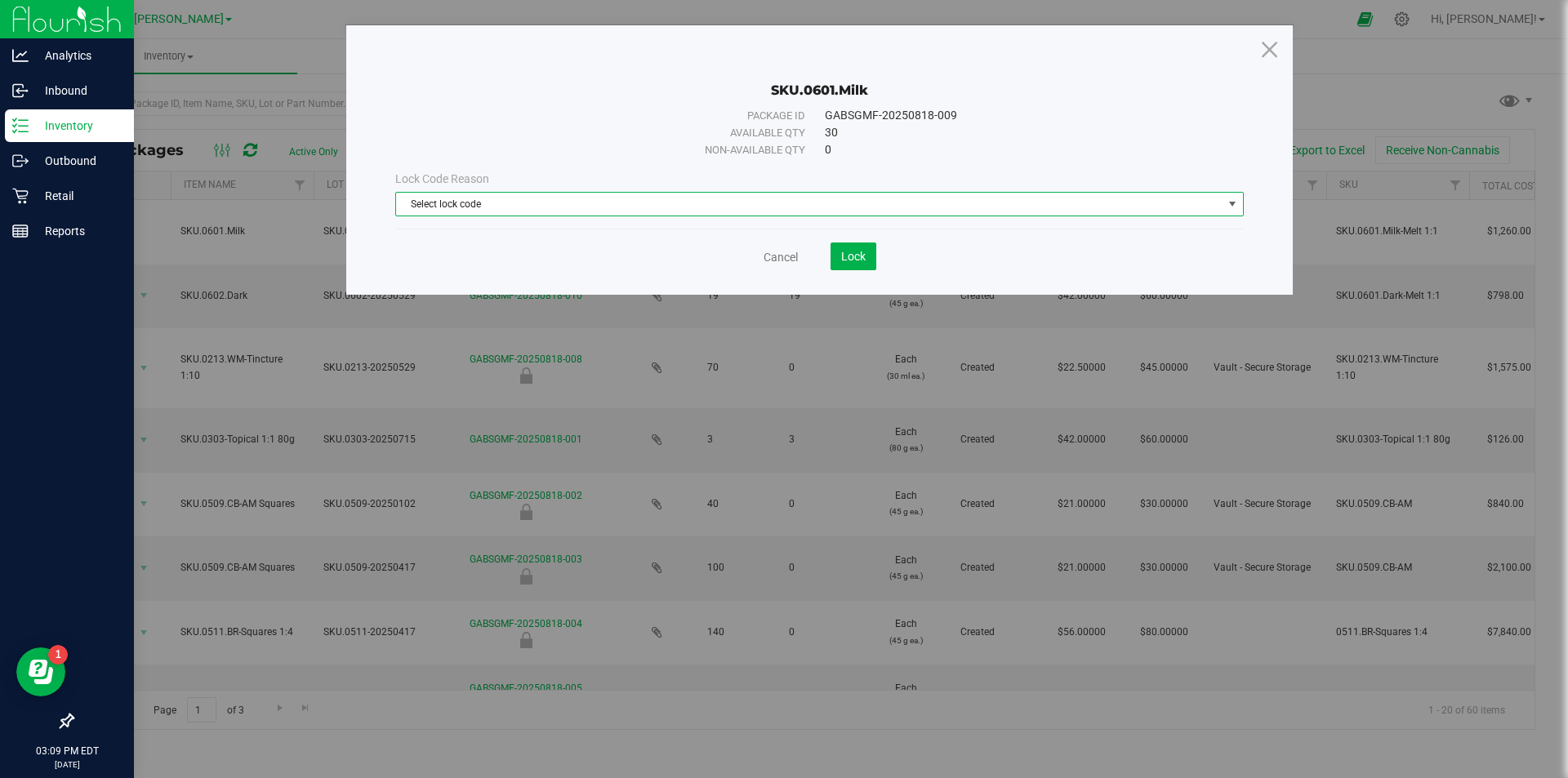
click at [519, 202] on span "Select lock code" at bounding box center [809, 204] width 826 height 23
click at [483, 239] on li "Newly Received" at bounding box center [820, 232] width 846 height 24
click at [581, 238] on div "Cancel Lock" at bounding box center [820, 251] width 848 height 40
click at [580, 211] on span "Newly Received" at bounding box center [809, 204] width 826 height 23
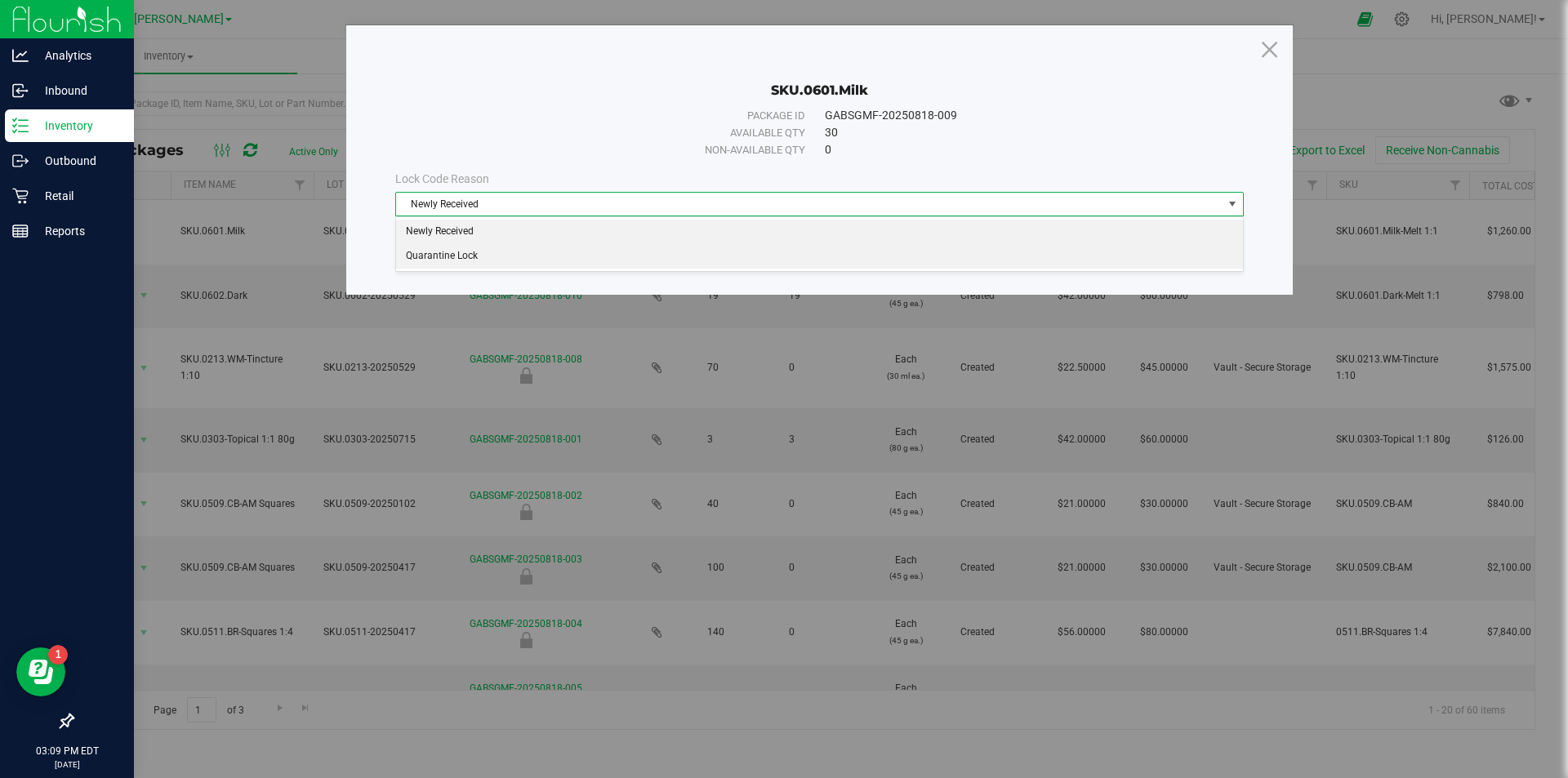
click at [527, 256] on li "Quarantine Lock" at bounding box center [820, 257] width 846 height 24
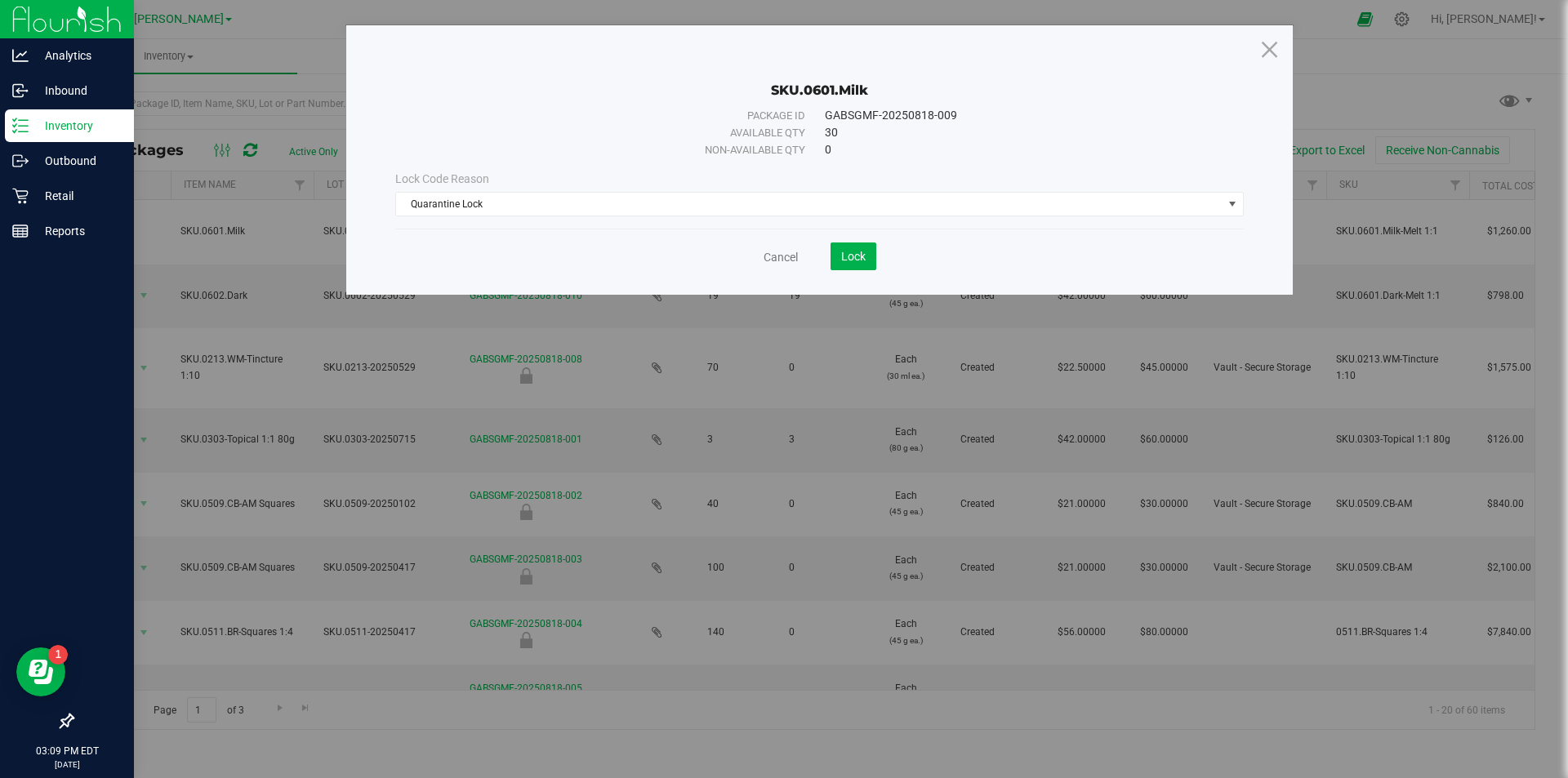
click at [564, 166] on div "Lock Code Reason Quarantine Lock Select lock code Newly Received Quarantine Lock" at bounding box center [820, 193] width 873 height 70
click at [768, 202] on span "Quarantine Lock" at bounding box center [809, 204] width 826 height 23
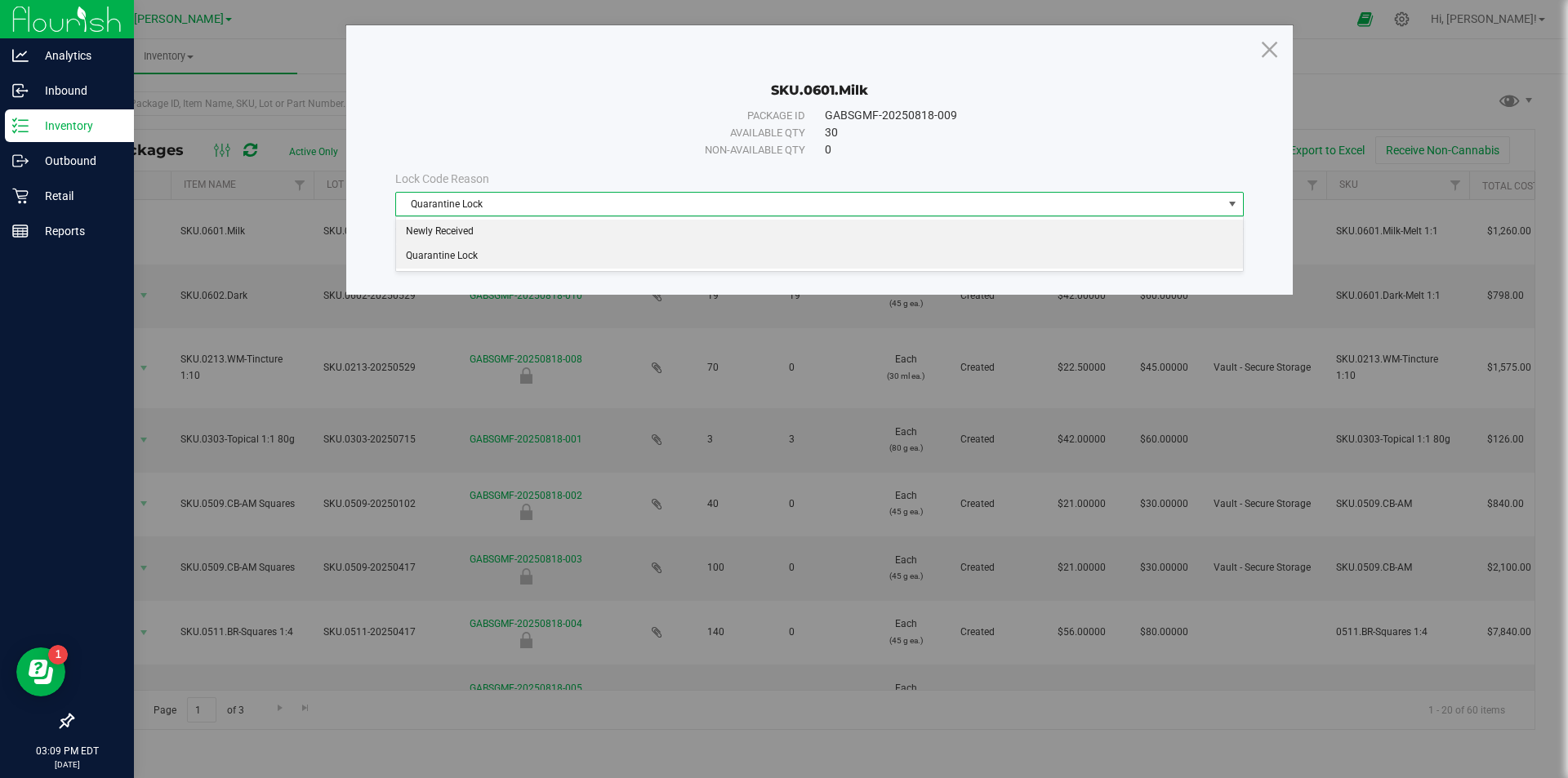
click at [573, 233] on li "Newly Received" at bounding box center [820, 232] width 846 height 24
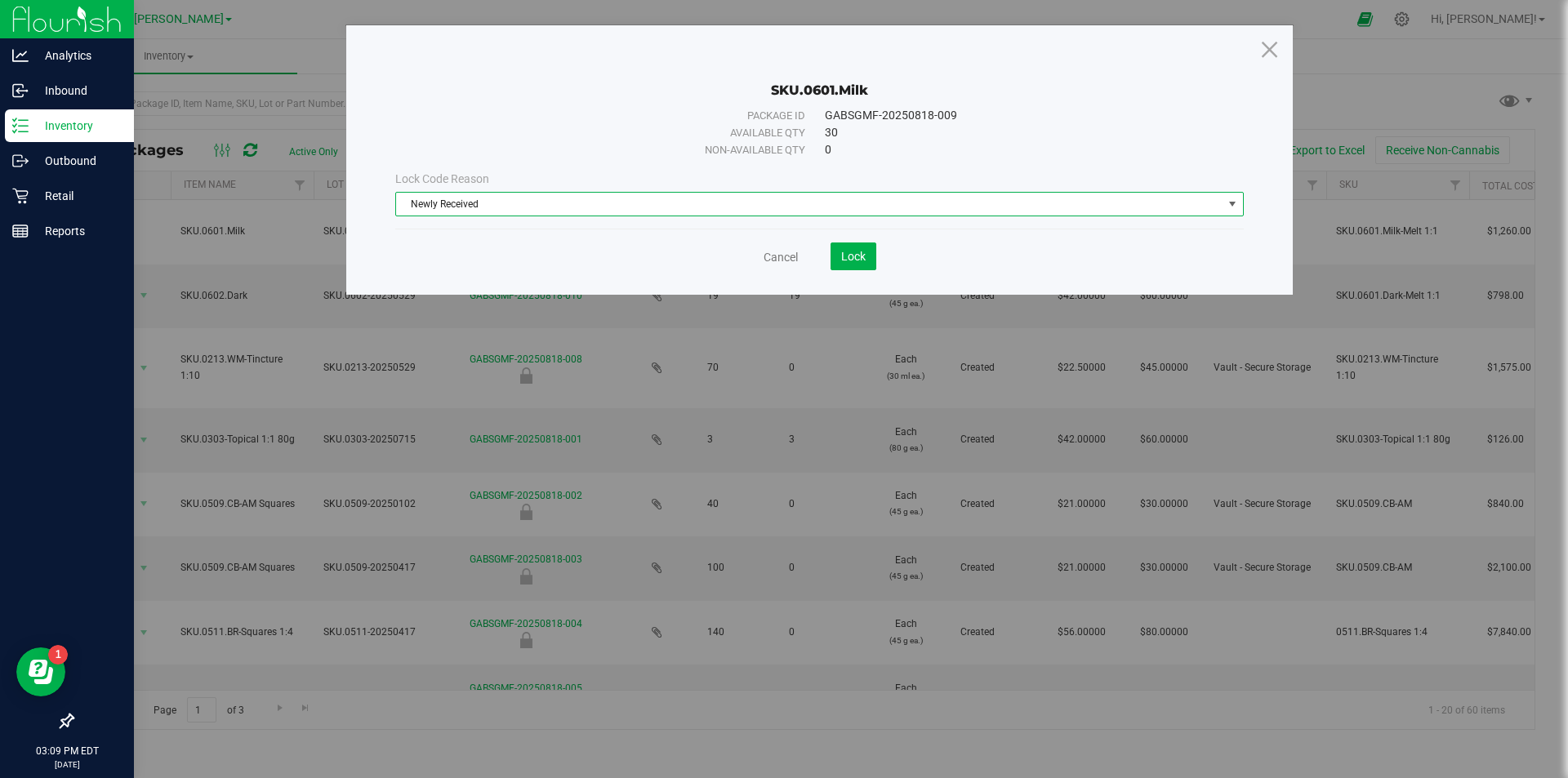
click at [1025, 108] on div "GABSGMF-20250818-009" at bounding box center [1016, 115] width 382 height 17
click at [1266, 54] on icon at bounding box center [1269, 49] width 22 height 39
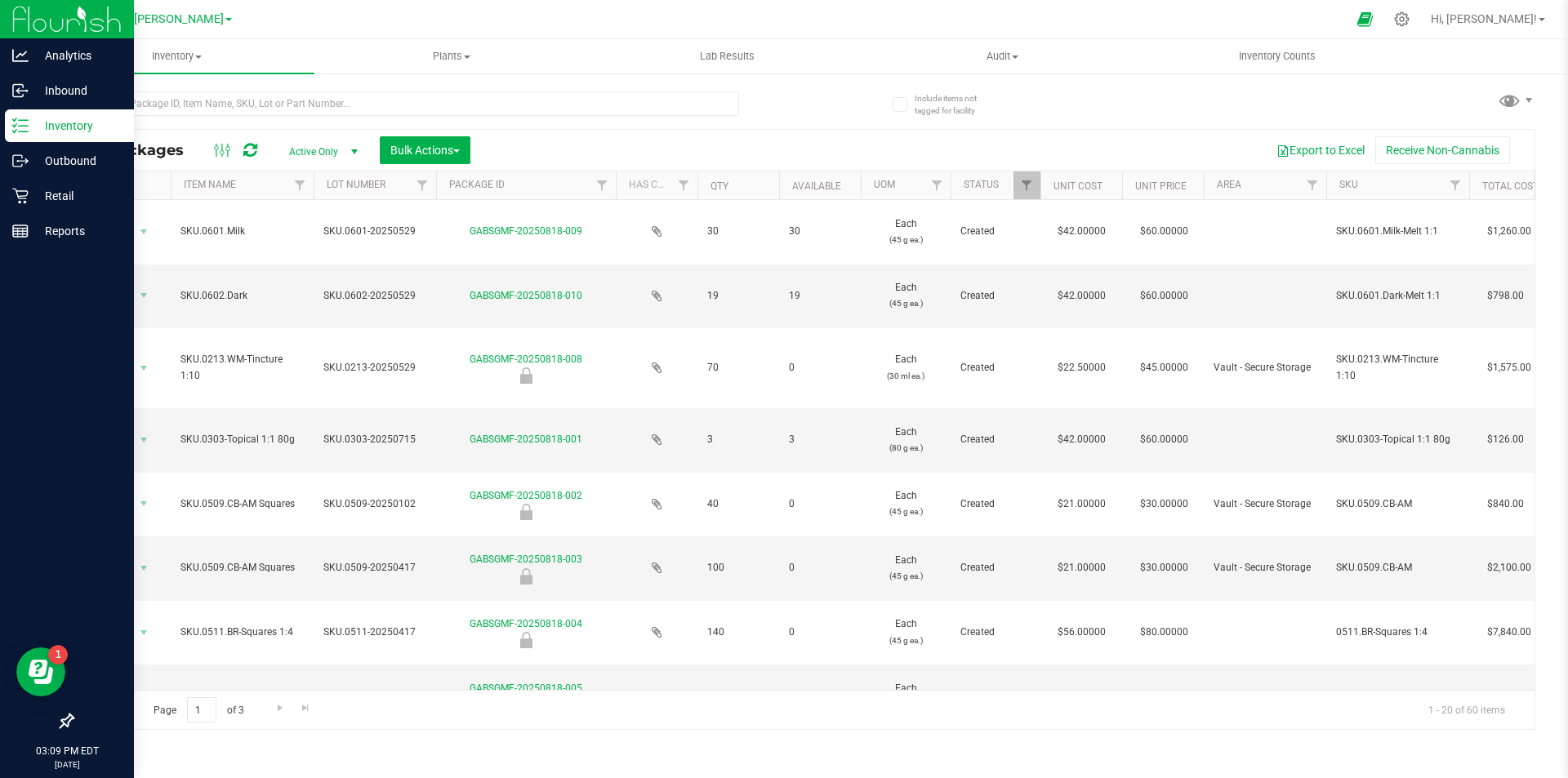
click at [575, 145] on div "Export to Excel Receive Non-Cannabis" at bounding box center [1002, 150] width 1040 height 28
click at [1374, 19] on icon at bounding box center [1365, 19] width 17 height 19
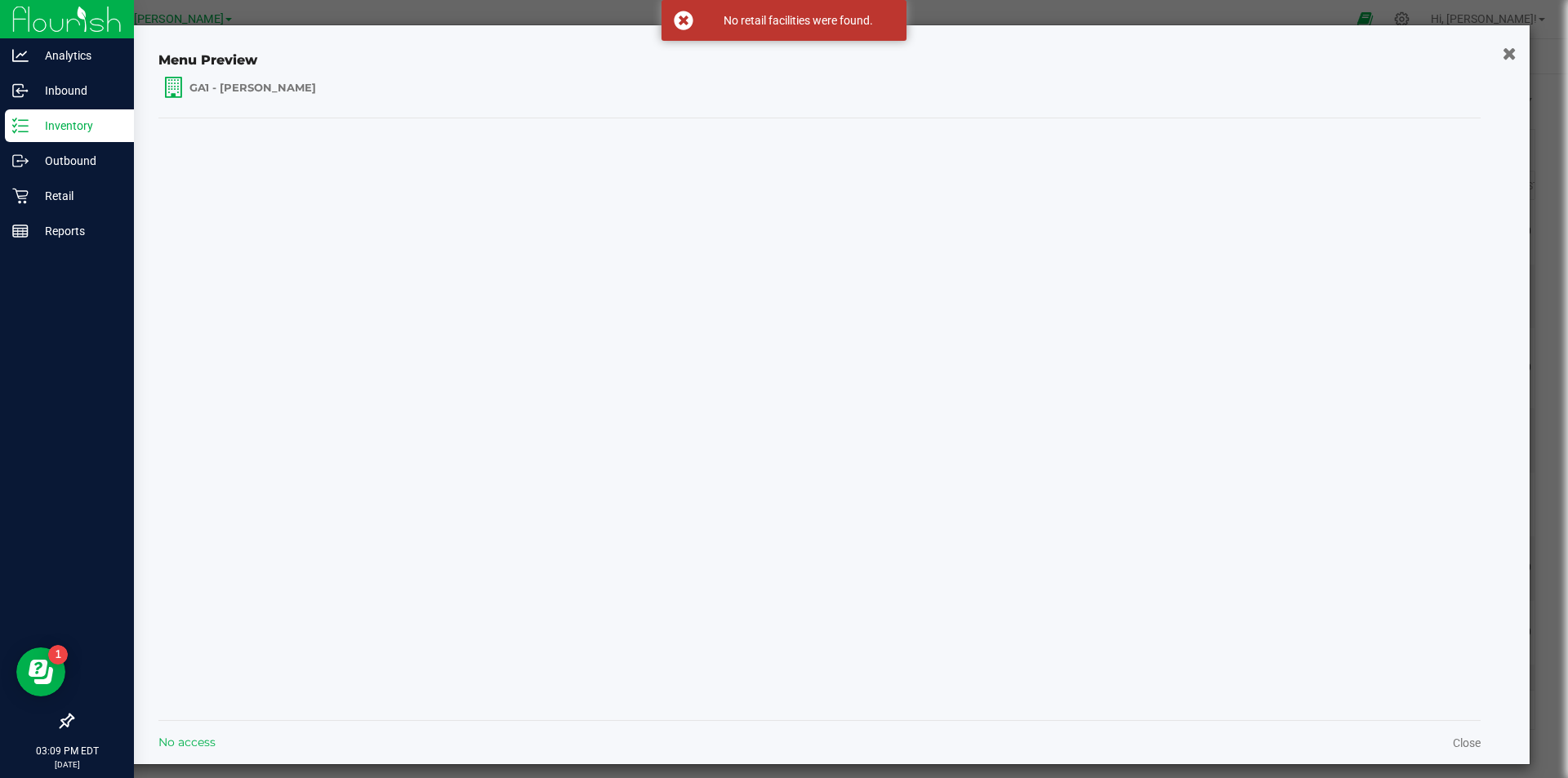
click at [1511, 51] on icon "button" at bounding box center [1510, 53] width 14 height 17
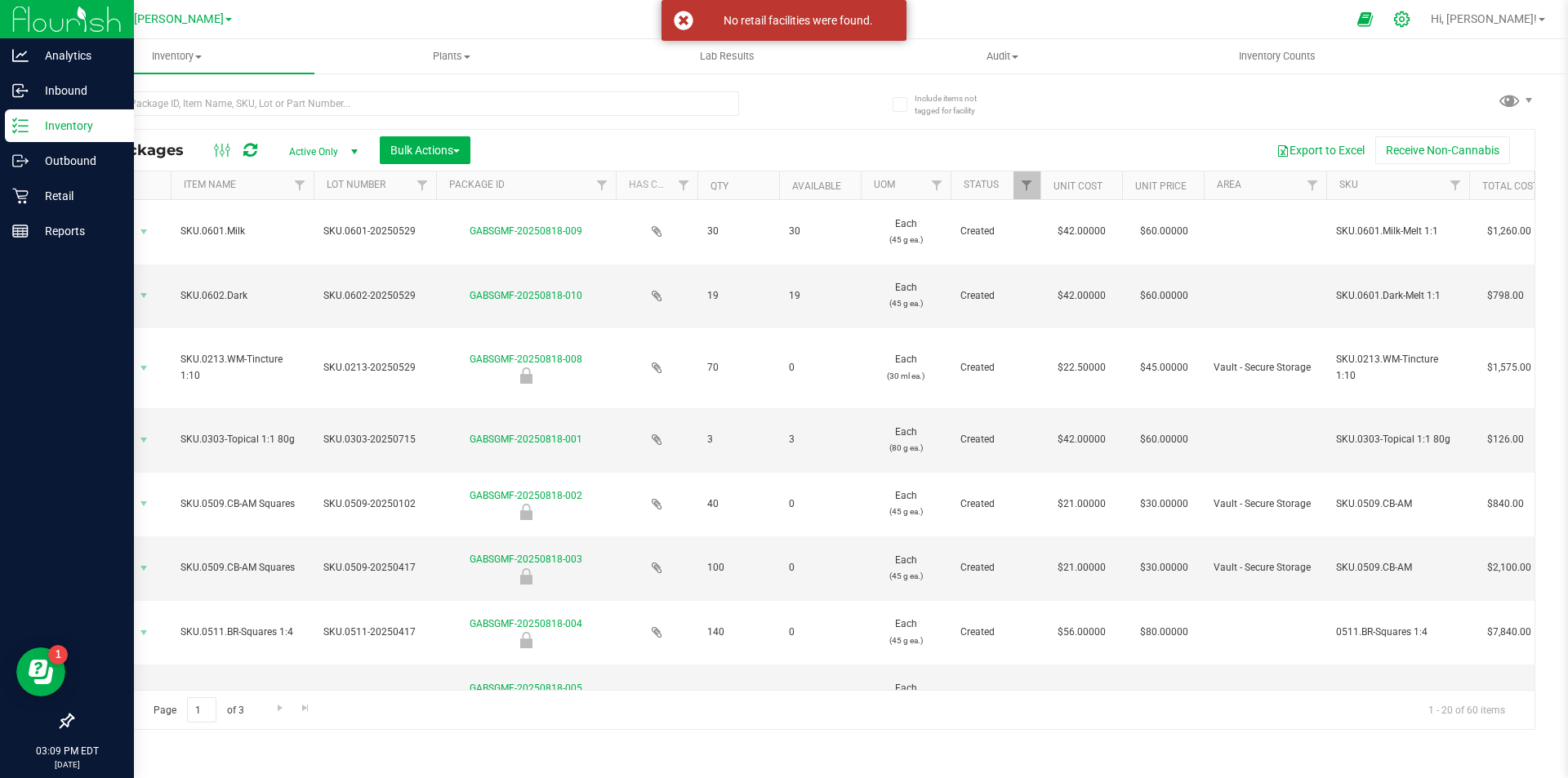
click at [1410, 24] on icon at bounding box center [1401, 19] width 17 height 17
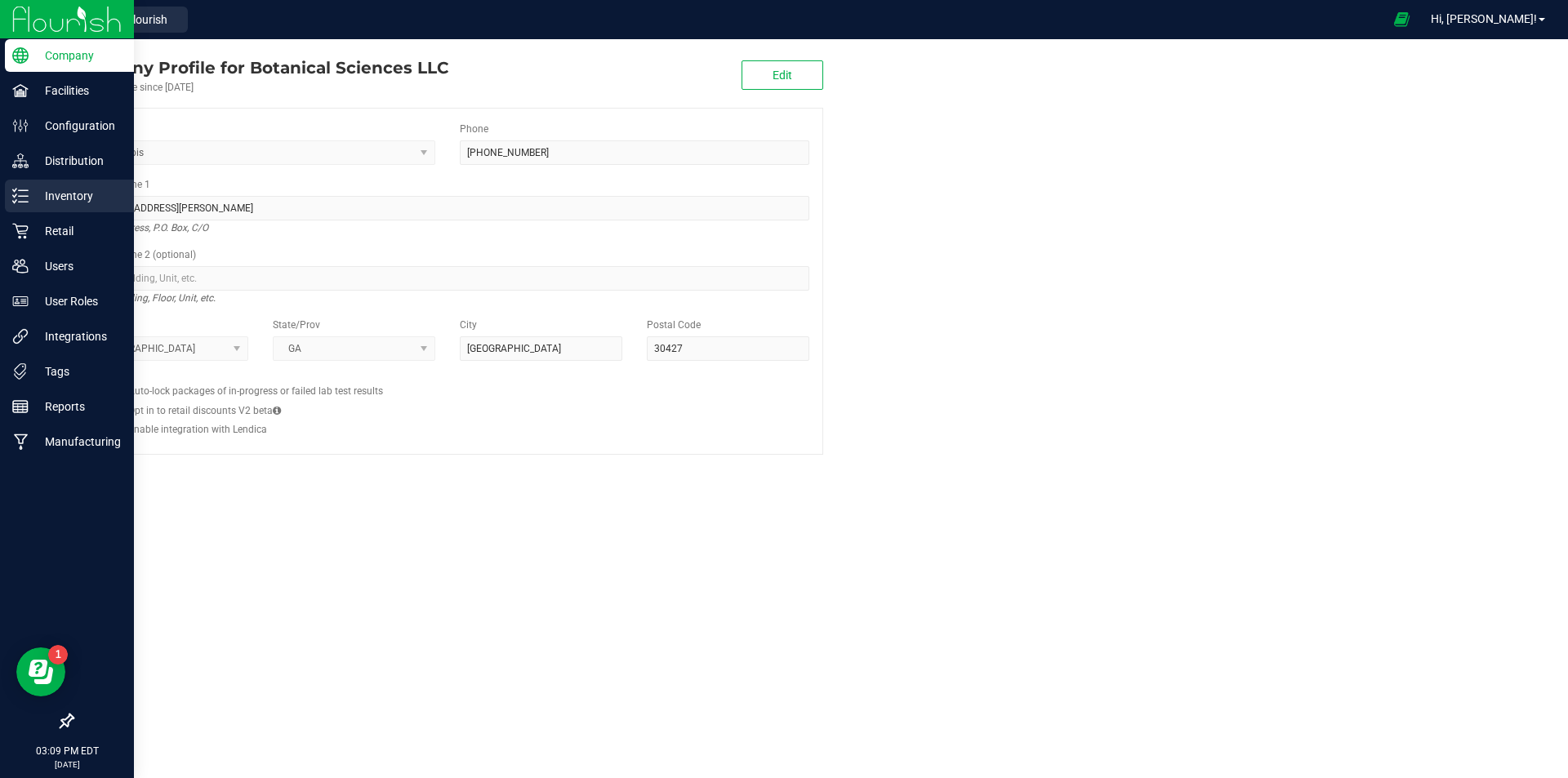
click at [65, 202] on p "Inventory" at bounding box center [77, 196] width 98 height 20
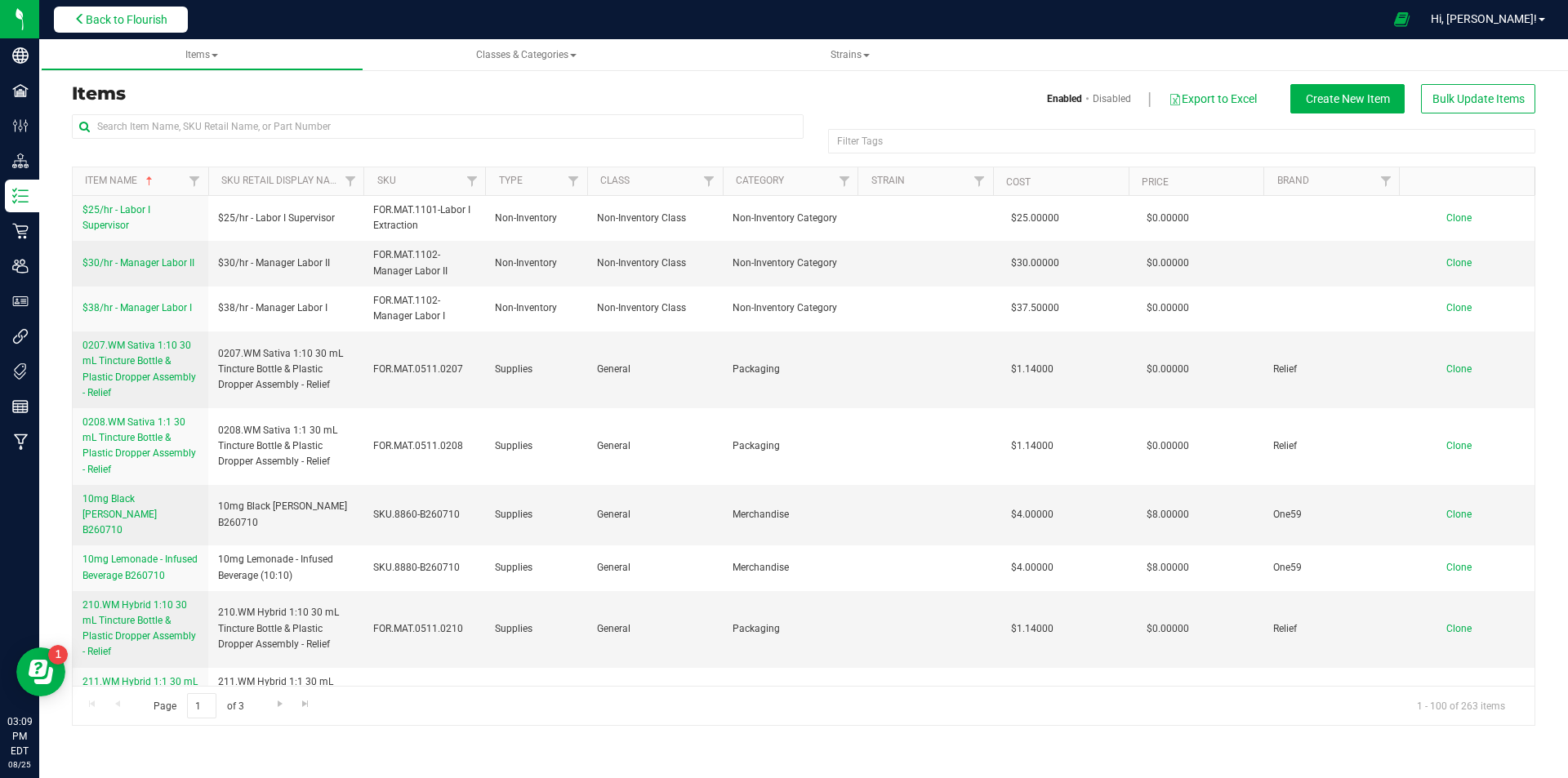
click at [124, 17] on span "Back to Flourish" at bounding box center [127, 19] width 82 height 13
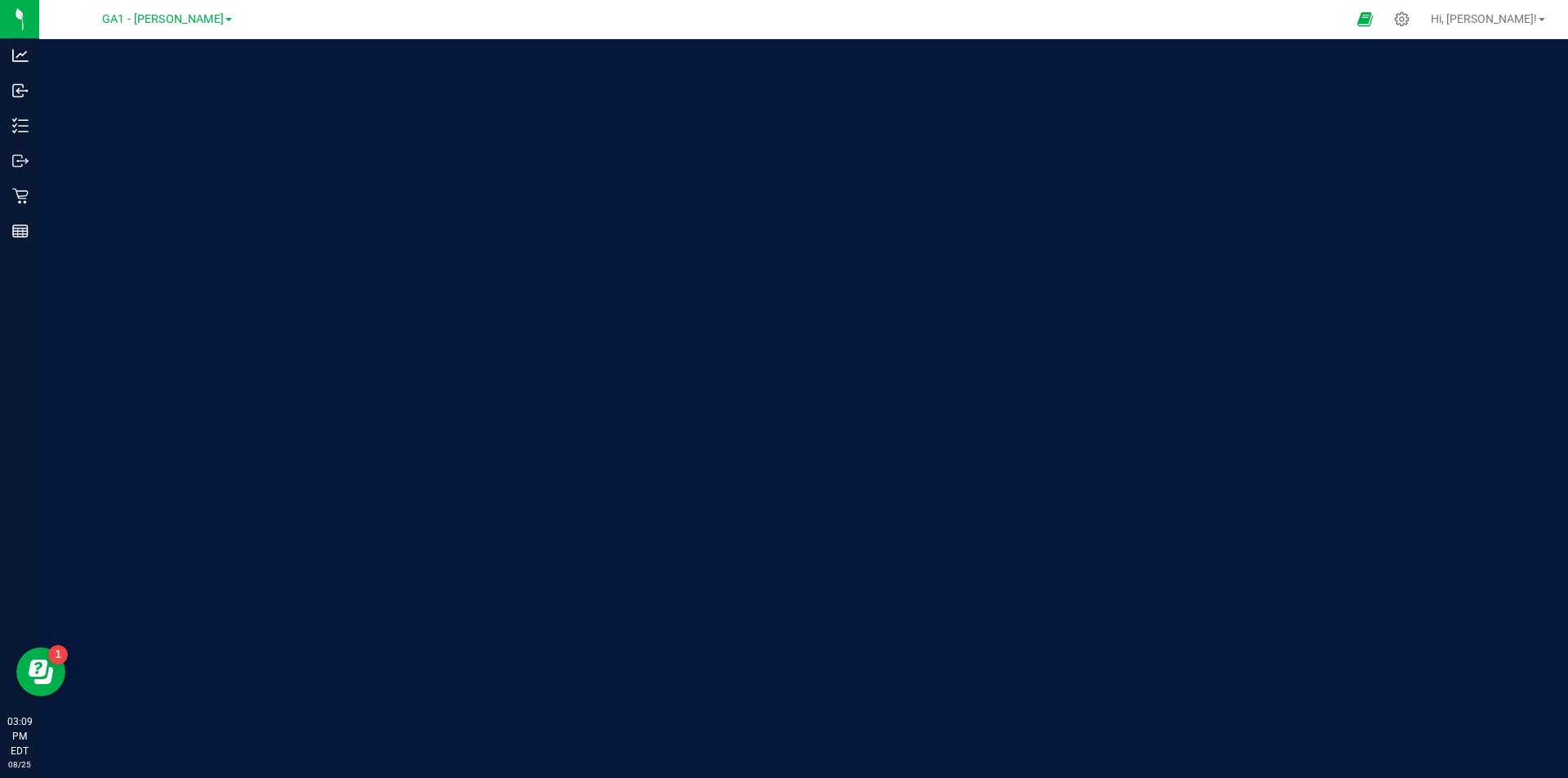
click at [124, 17] on span "GA1 - [PERSON_NAME]" at bounding box center [163, 19] width 121 height 14
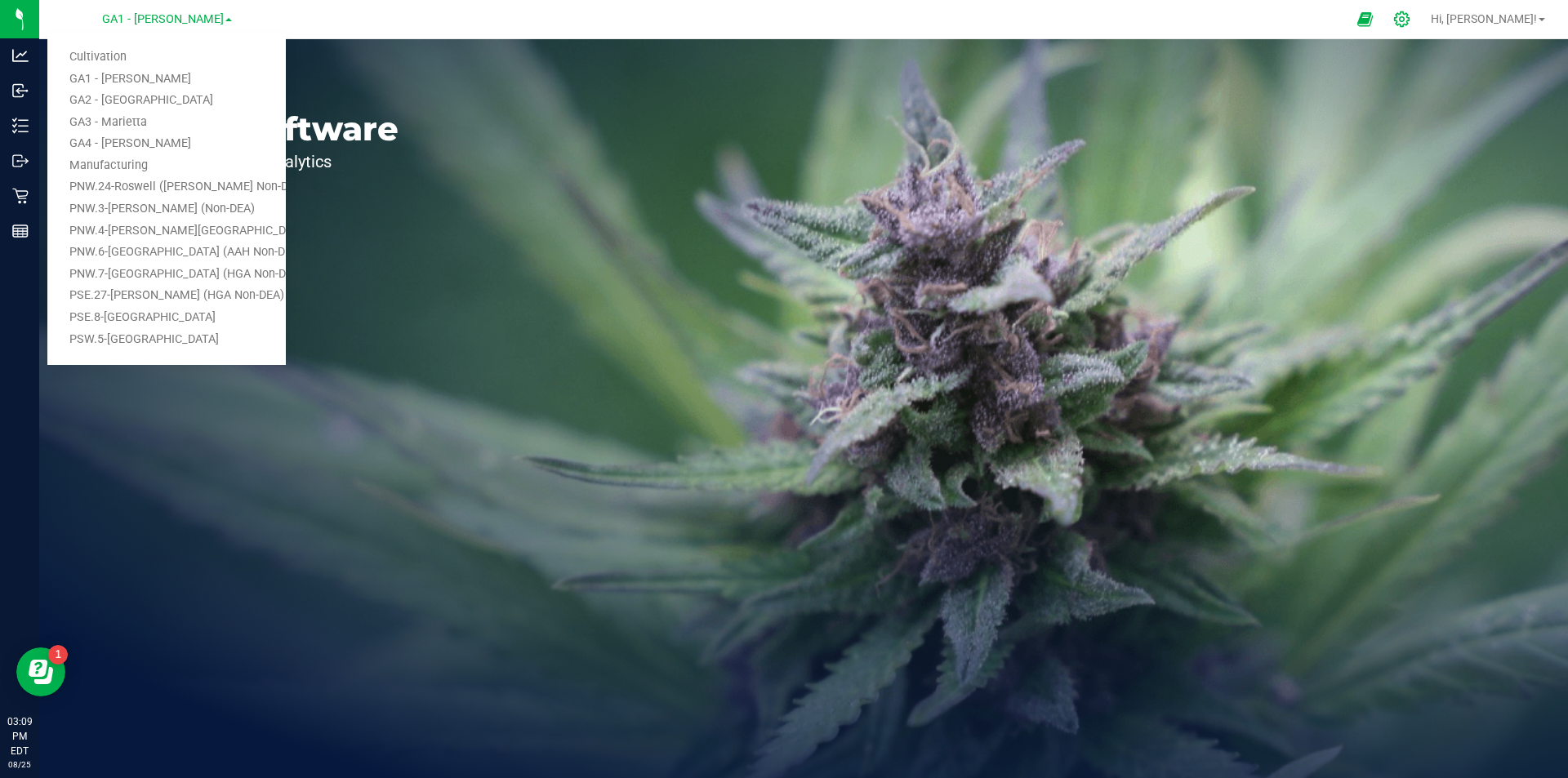
click at [1410, 23] on icon at bounding box center [1401, 19] width 17 height 17
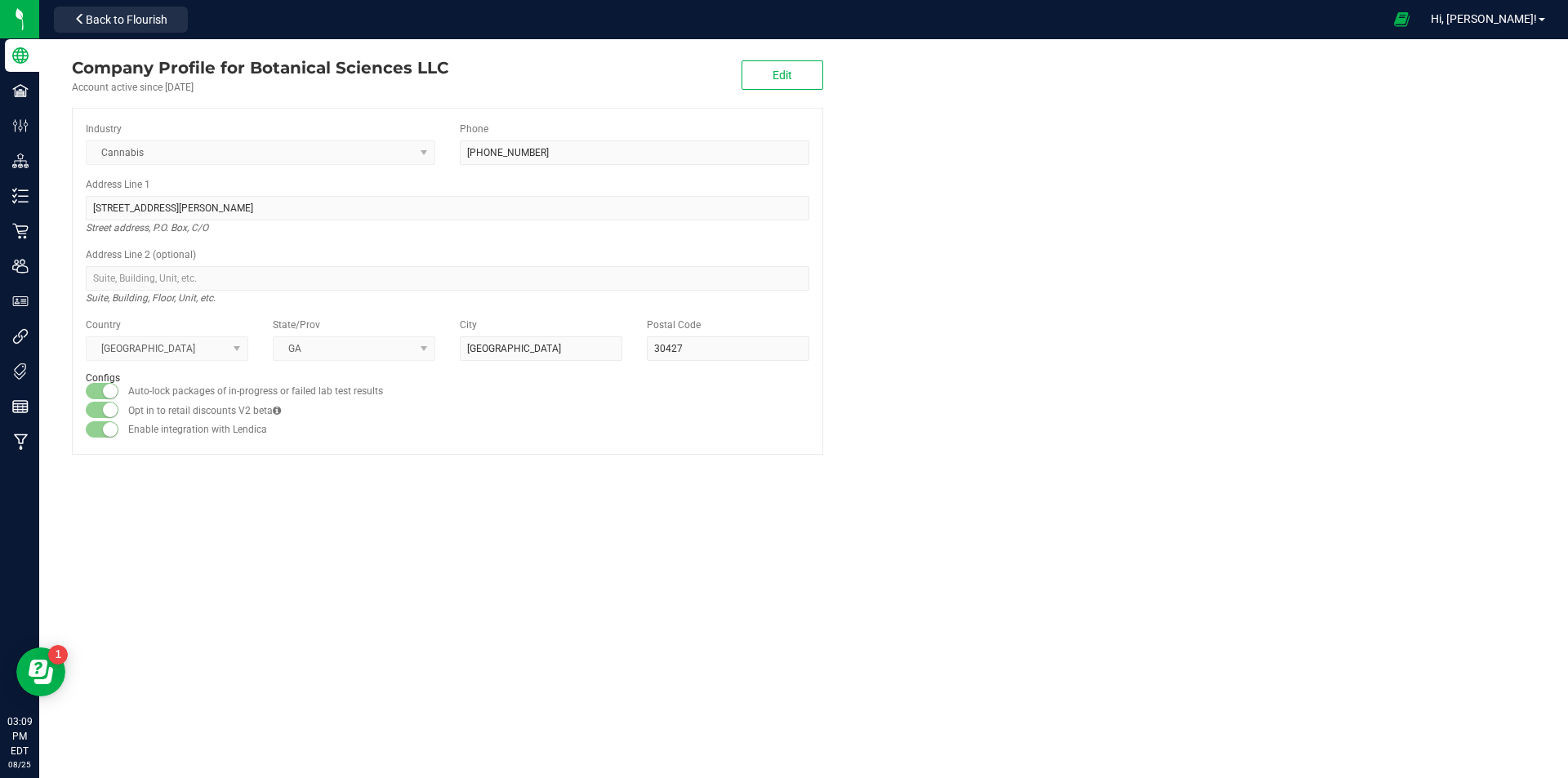
click at [216, 513] on div "Company Profile for Botanical Sciences LLC Account active since [DATE] Edit Ind…" at bounding box center [803, 409] width 1529 height 739
click at [105, 525] on div "Company Profile for Botanical Sciences LLC Account active since [DATE] Edit Ind…" at bounding box center [803, 409] width 1529 height 739
click at [62, 466] on div "Company Profile for Botanical Sciences LLC Account active since [DATE] Edit Ind…" at bounding box center [448, 255] width 817 height 432
click at [1154, 198] on company "Company Profile for Botanical Sciences LLC Account active since [DATE] Edit Ind…" at bounding box center [803, 255] width 1529 height 432
click at [958, 163] on company "Company Profile for Botanical Sciences LLC Account active since [DATE] Edit Ind…" at bounding box center [803, 255] width 1529 height 432
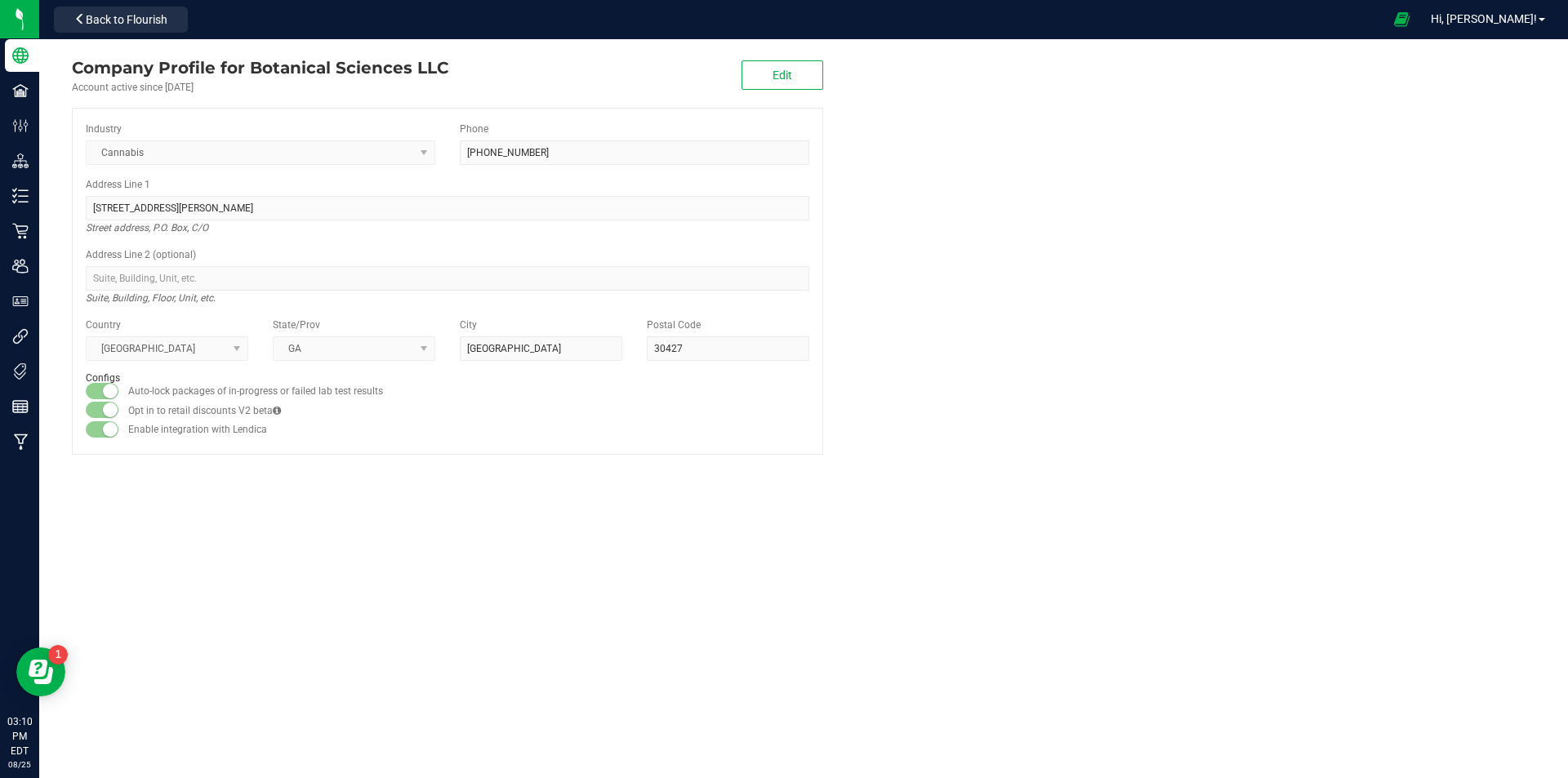
click at [67, 474] on div "Company Profile for Botanical Sciences LLC Account active since [DATE] Edit Ind…" at bounding box center [803, 259] width 1529 height 441
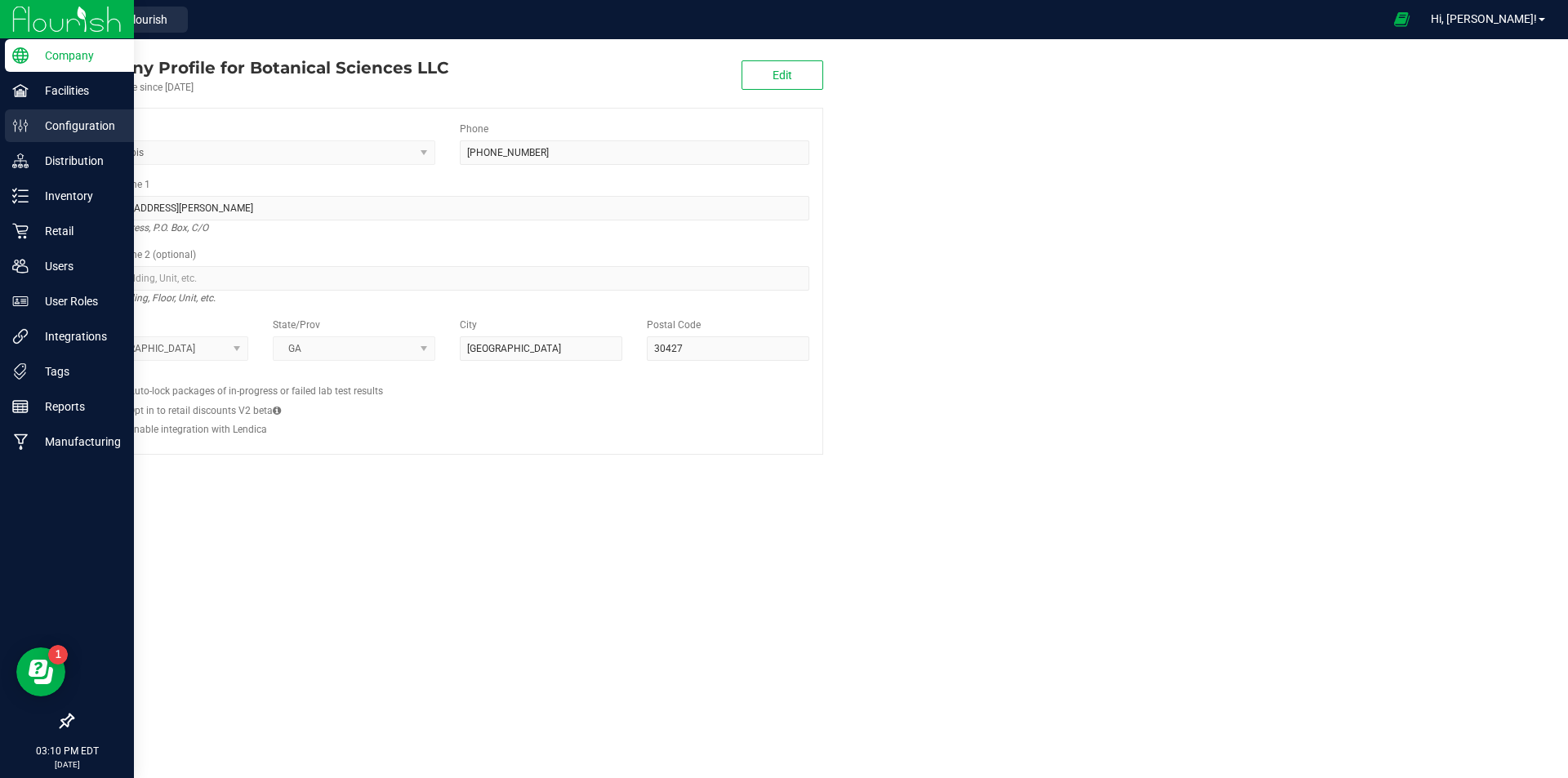
click at [82, 131] on p "Configuration" at bounding box center [77, 126] width 98 height 20
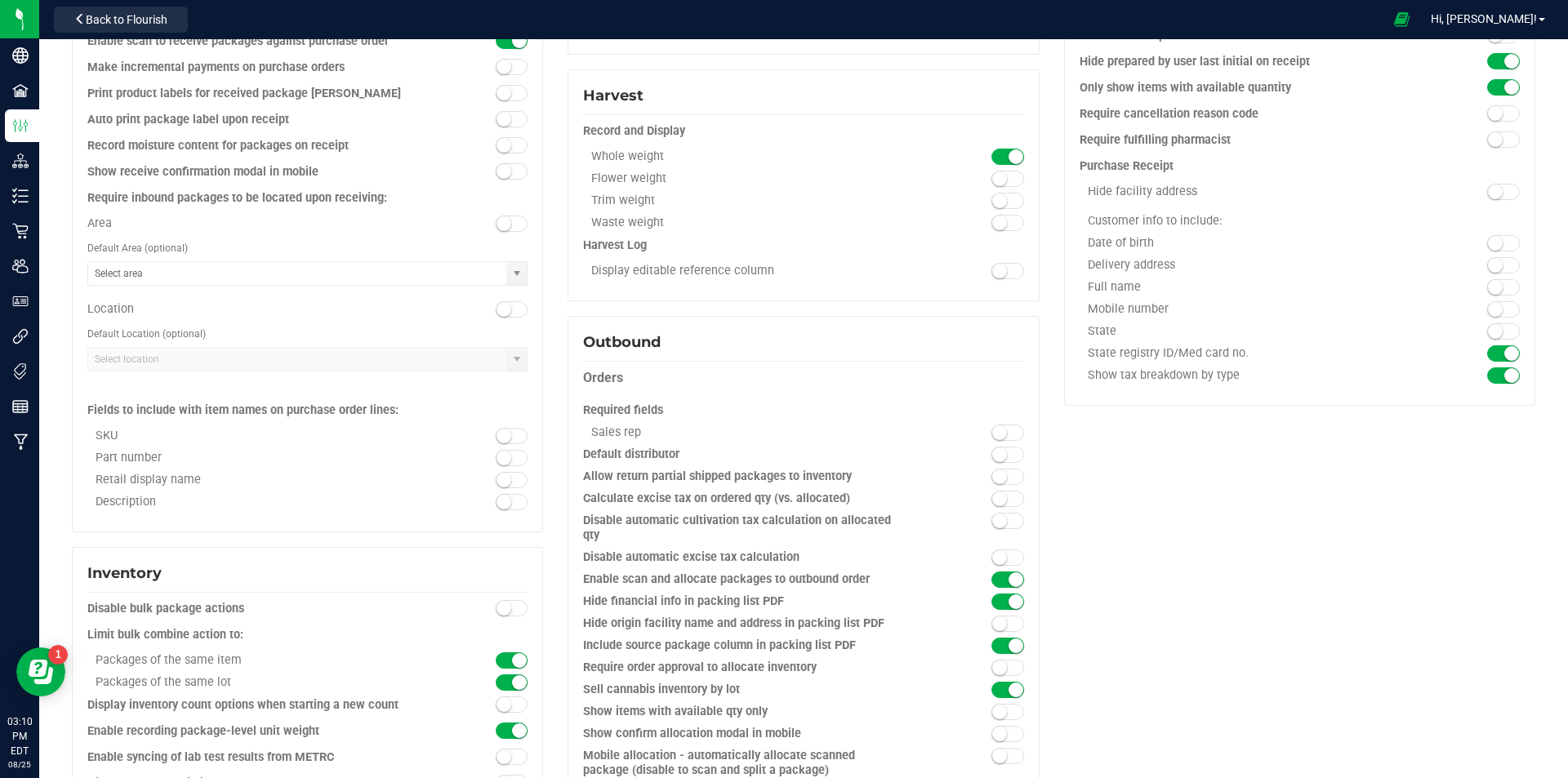
scroll to position [1213, 0]
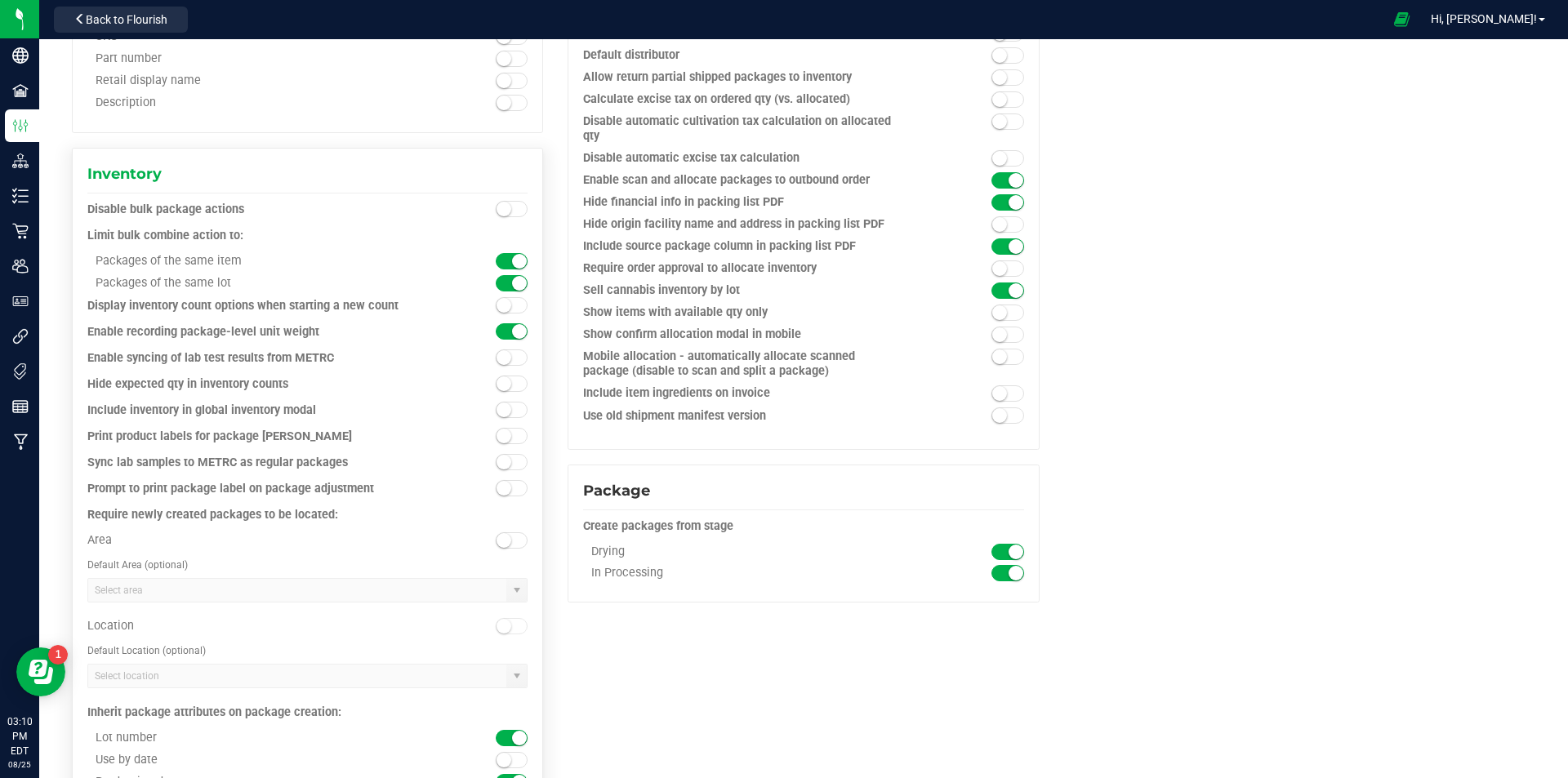
drag, startPoint x: 189, startPoint y: 409, endPoint x: 315, endPoint y: 409, distance: 126.0
click at [315, 409] on div "Include inventory in global inventory modal" at bounding box center [252, 410] width 330 height 16
click at [318, 409] on div "Include inventory in global inventory modal" at bounding box center [252, 410] width 330 height 16
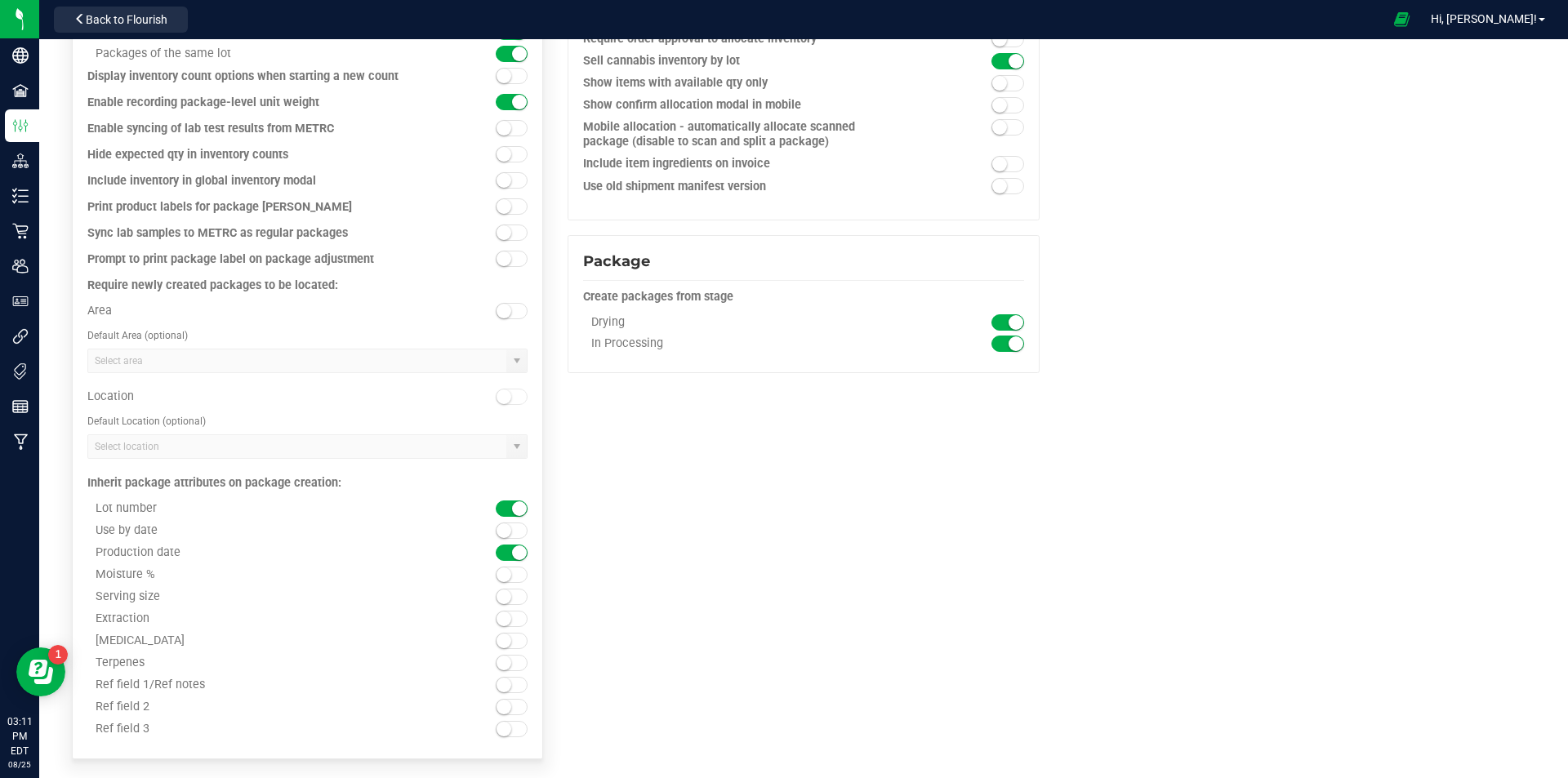
scroll to position [1452, 0]
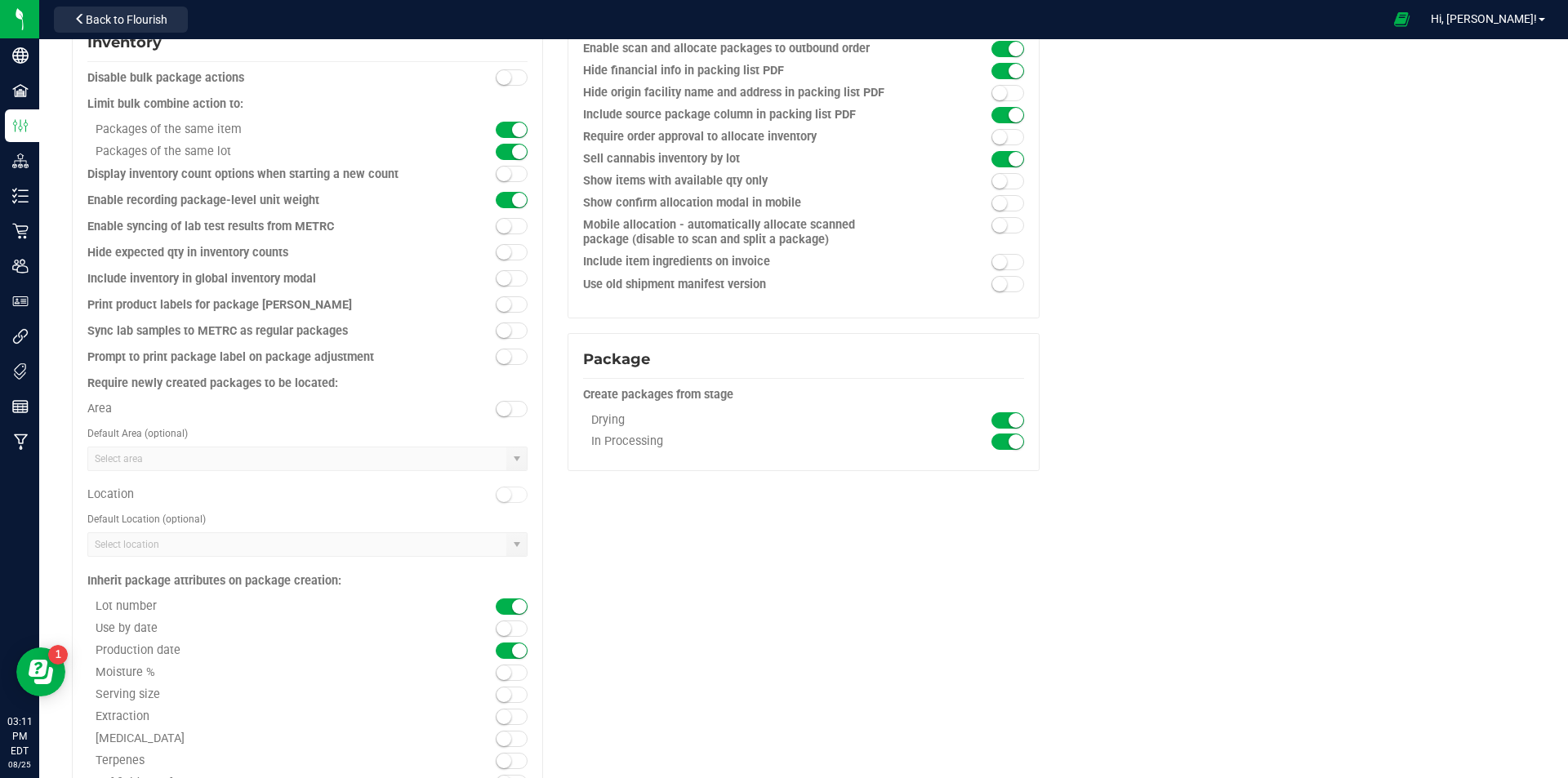
scroll to position [1268, 0]
